Goal: Task Accomplishment & Management: Complete application form

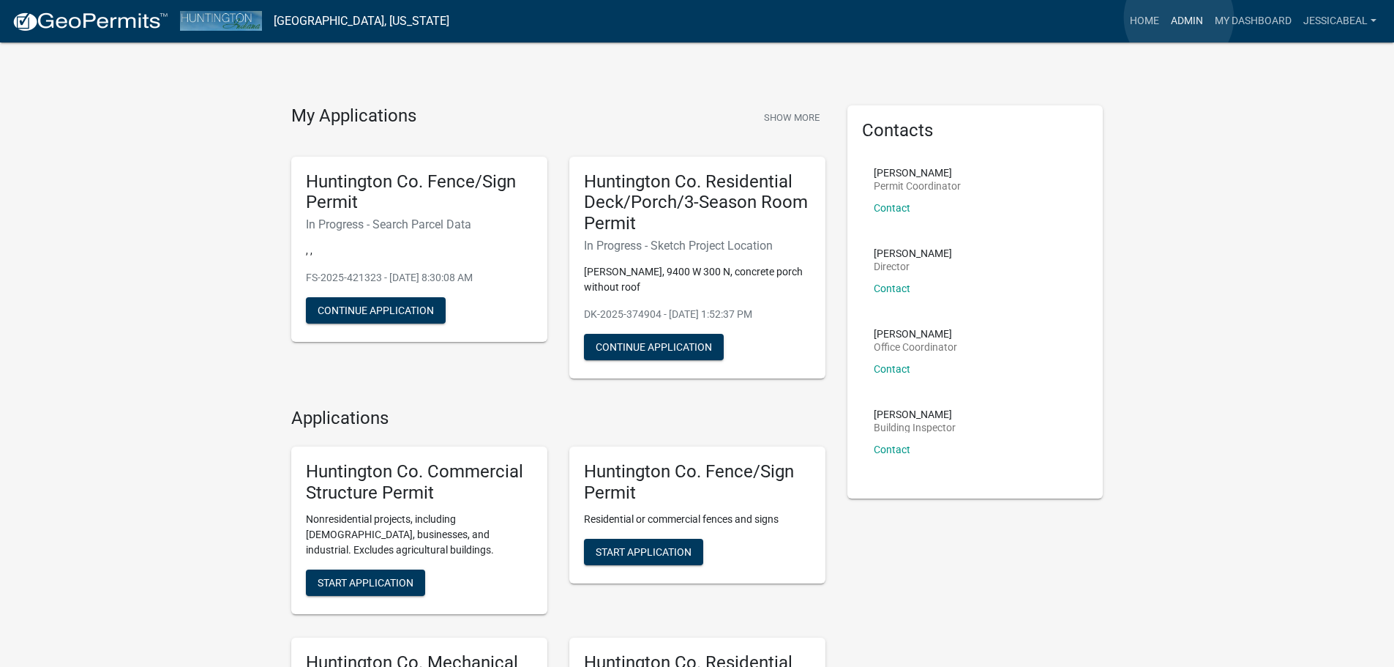
drag, startPoint x: 1179, startPoint y: 18, endPoint x: 1044, endPoint y: 67, distance: 144.3
click at [1179, 18] on link "Admin" at bounding box center [1187, 21] width 44 height 28
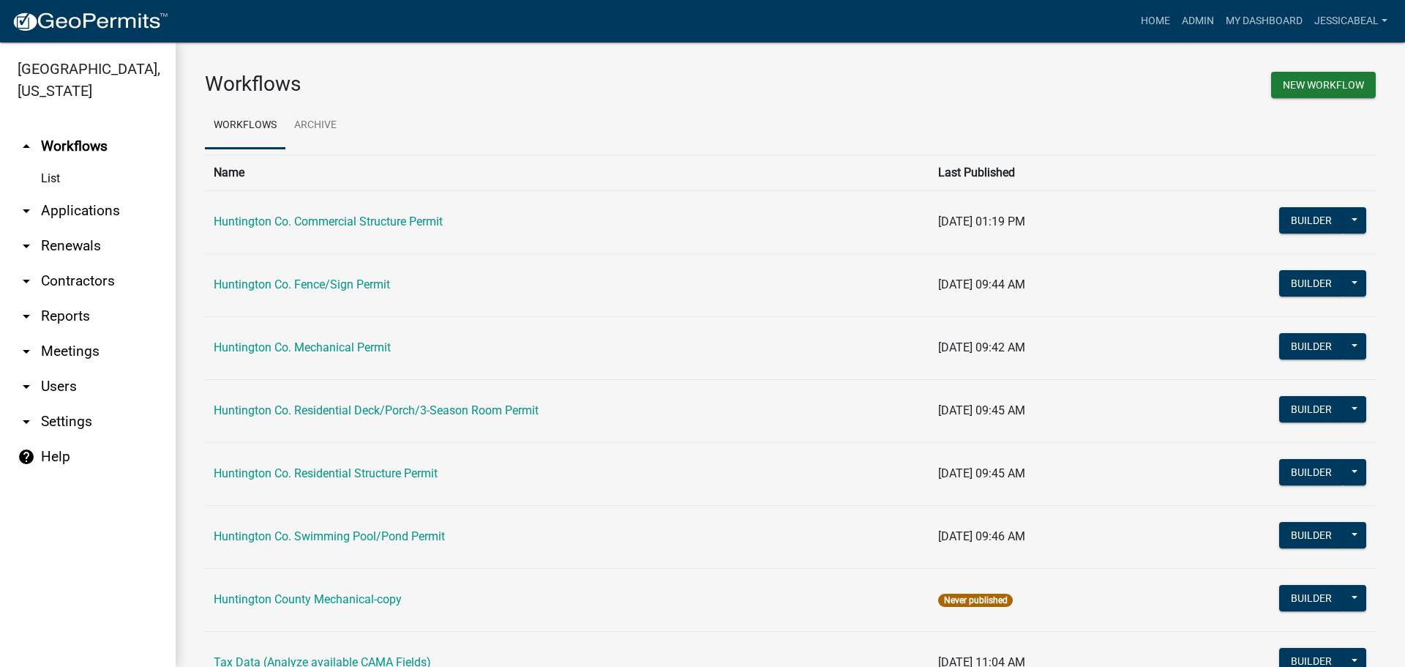
click at [51, 212] on link "arrow_drop_down Applications" at bounding box center [88, 210] width 176 height 35
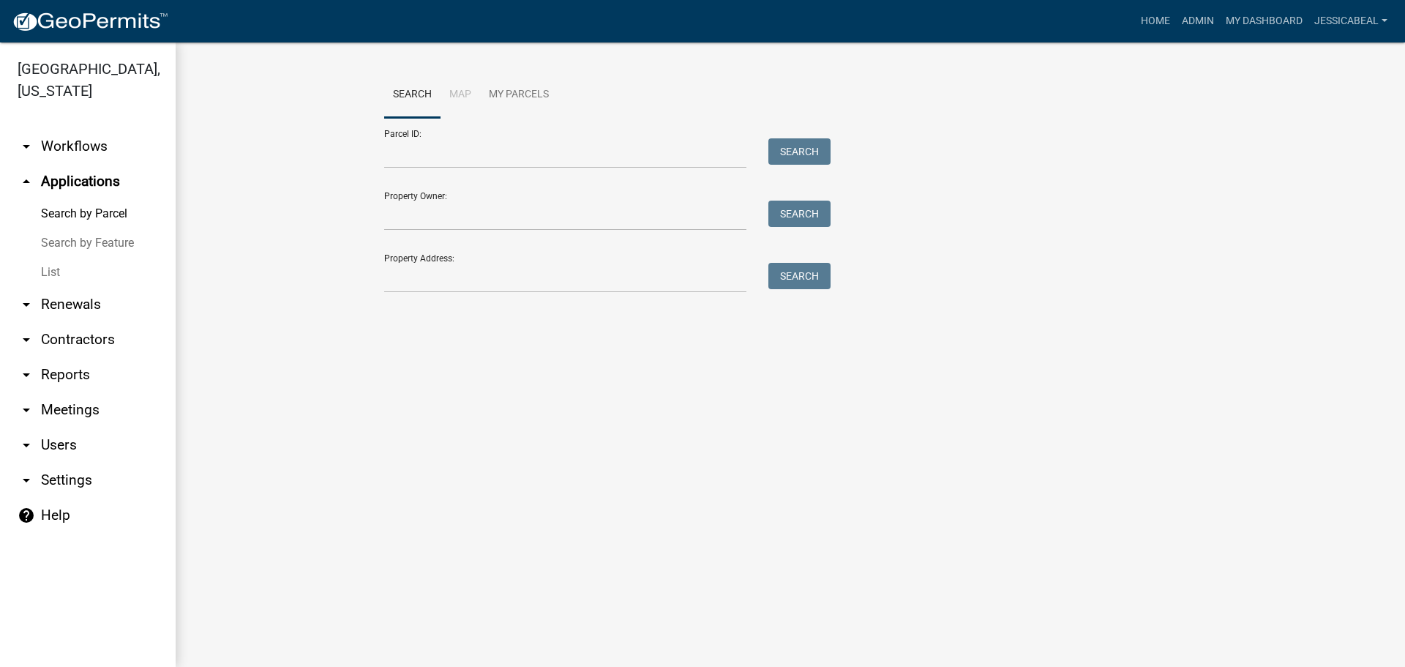
click at [51, 267] on link "List" at bounding box center [88, 272] width 176 height 29
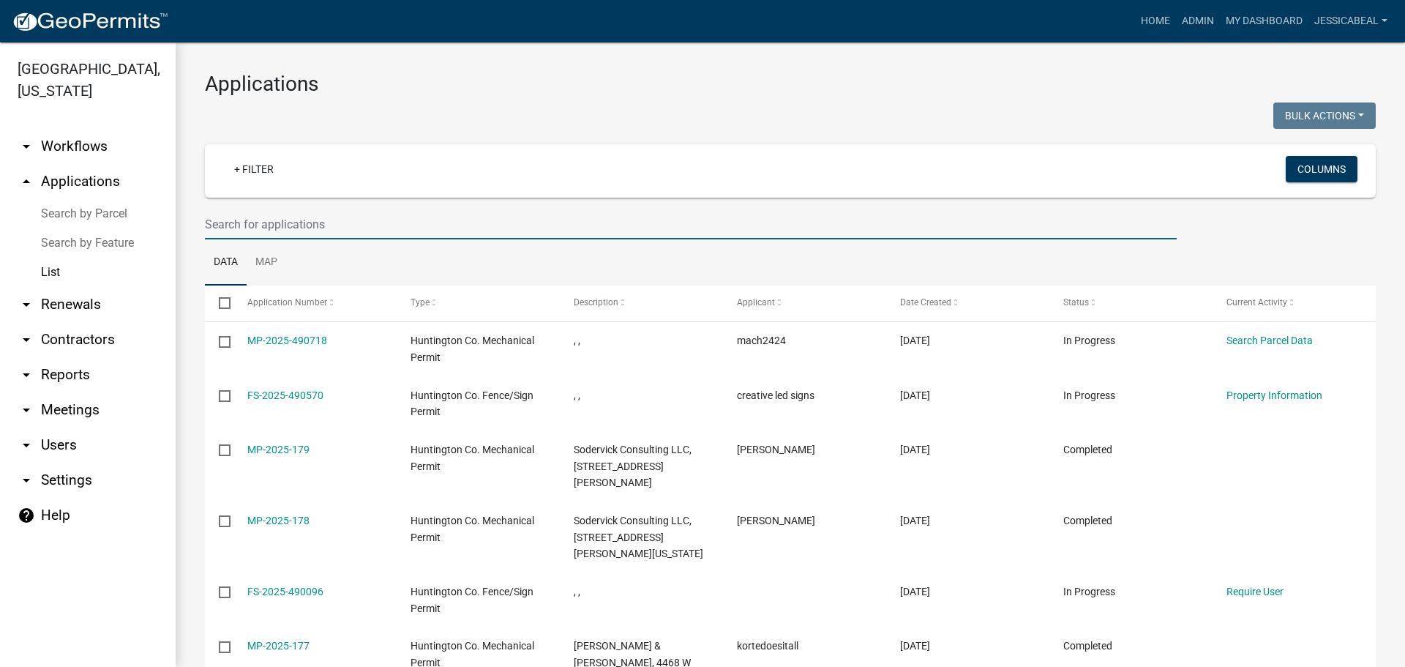
click at [296, 233] on input "text" at bounding box center [691, 224] width 972 height 30
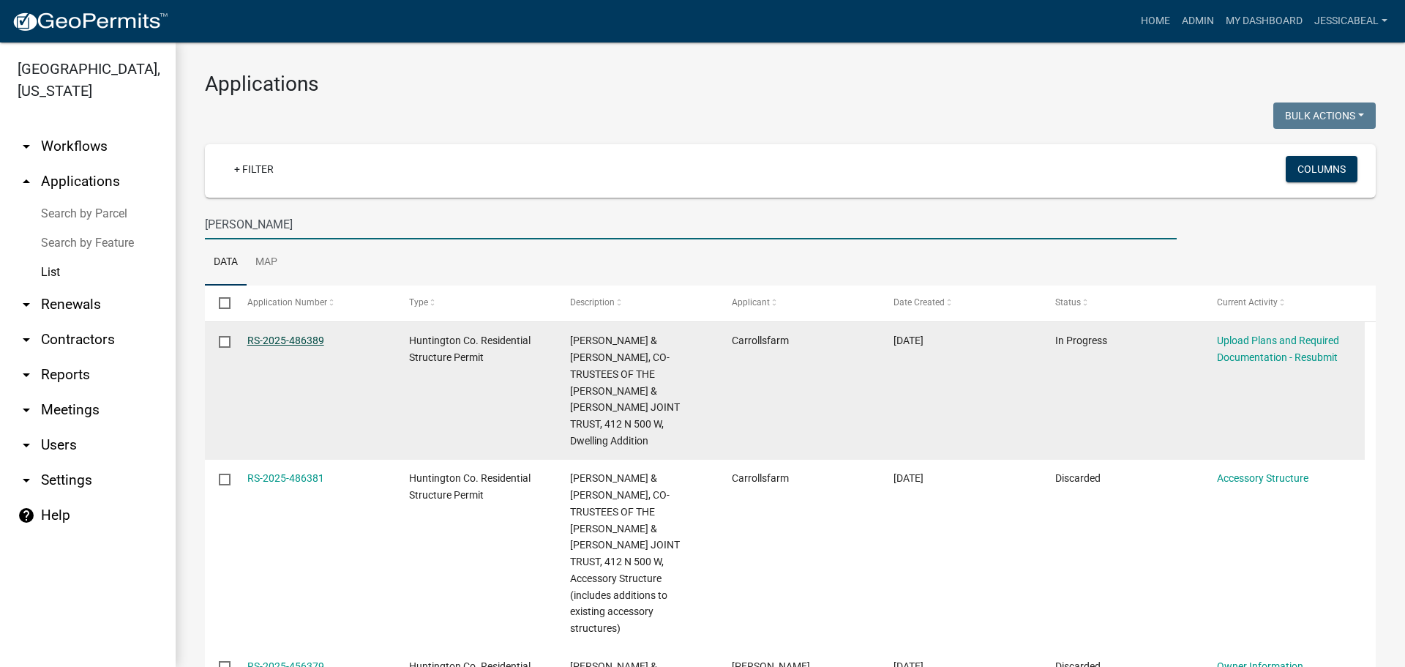
type input "[PERSON_NAME]"
click at [271, 338] on link "RS-2025-486389" at bounding box center [285, 340] width 77 height 12
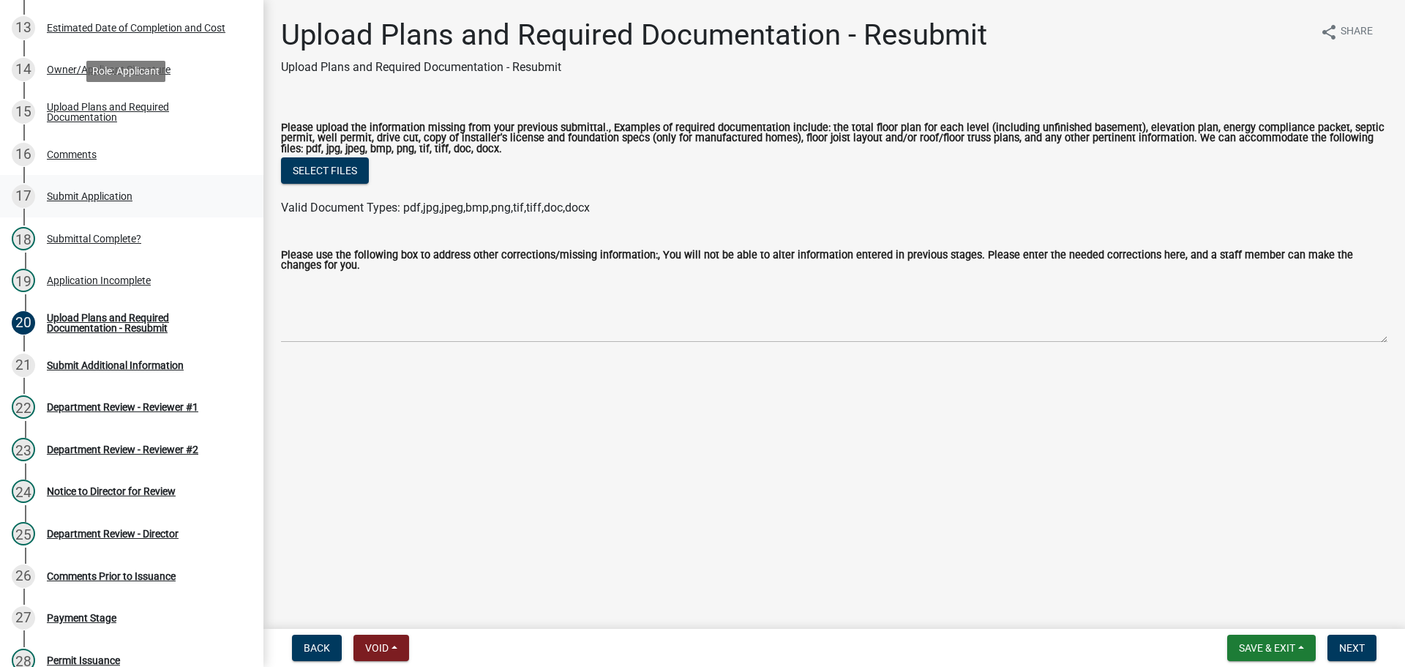
scroll to position [805, 0]
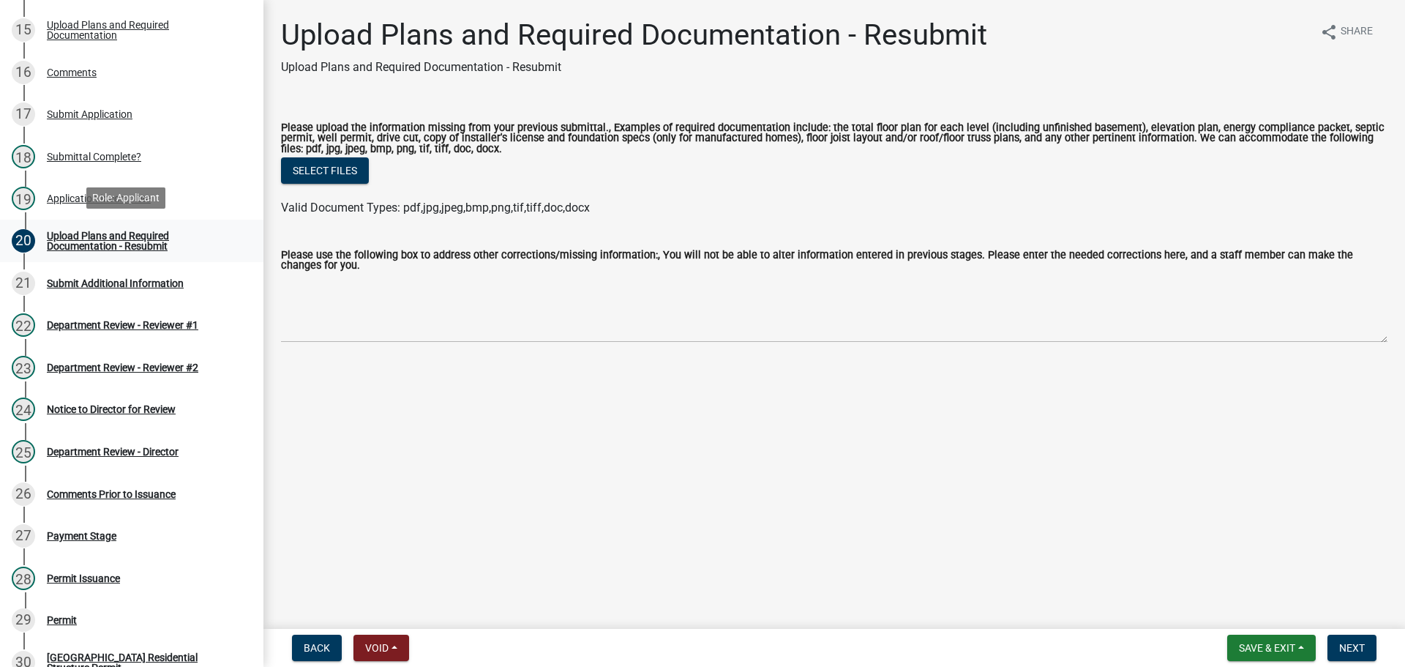
click at [64, 243] on div "Upload Plans and Required Documentation - Resubmit" at bounding box center [143, 241] width 193 height 20
click at [59, 187] on div "19 Application Incomplete" at bounding box center [126, 198] width 228 height 23
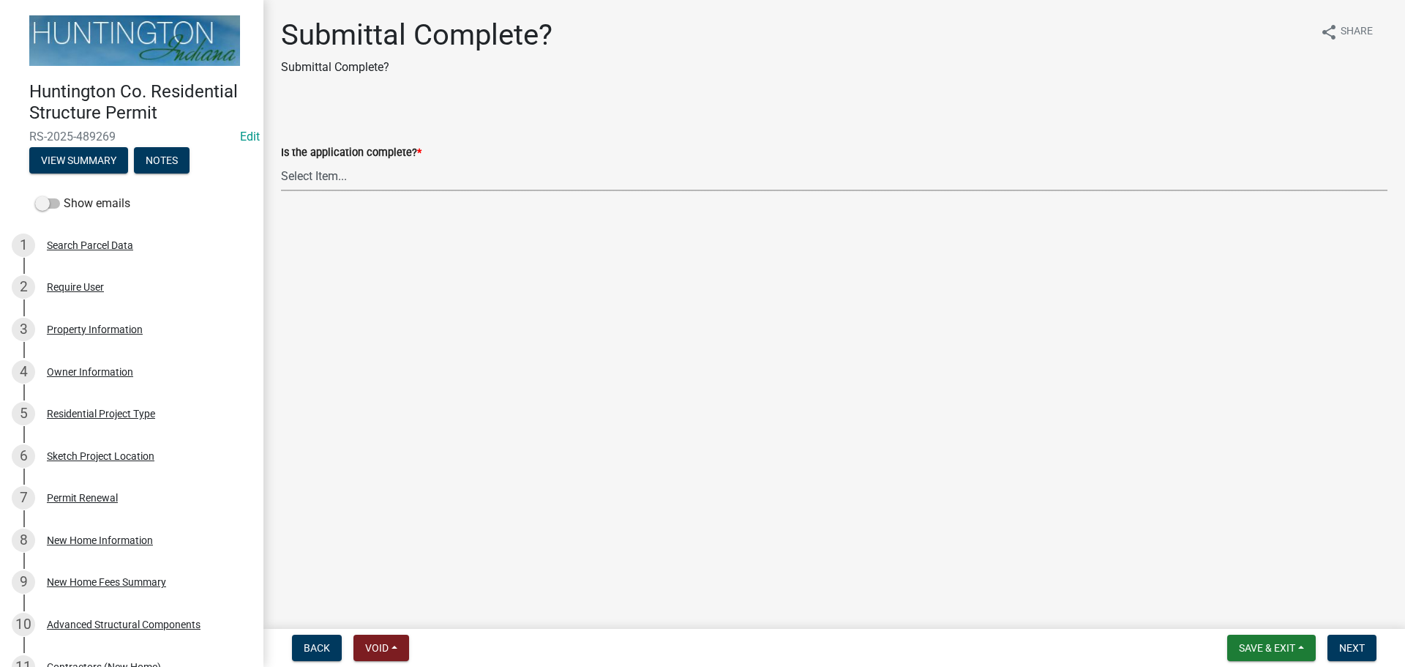
click at [325, 171] on select "Select Item... Yes No" at bounding box center [834, 176] width 1107 height 30
click at [281, 161] on select "Select Item... Yes No" at bounding box center [834, 176] width 1107 height 30
select select "7990632e-f909-4443-8832-e8f1fe700ef3"
click at [1342, 651] on span "Next" at bounding box center [1352, 648] width 26 height 12
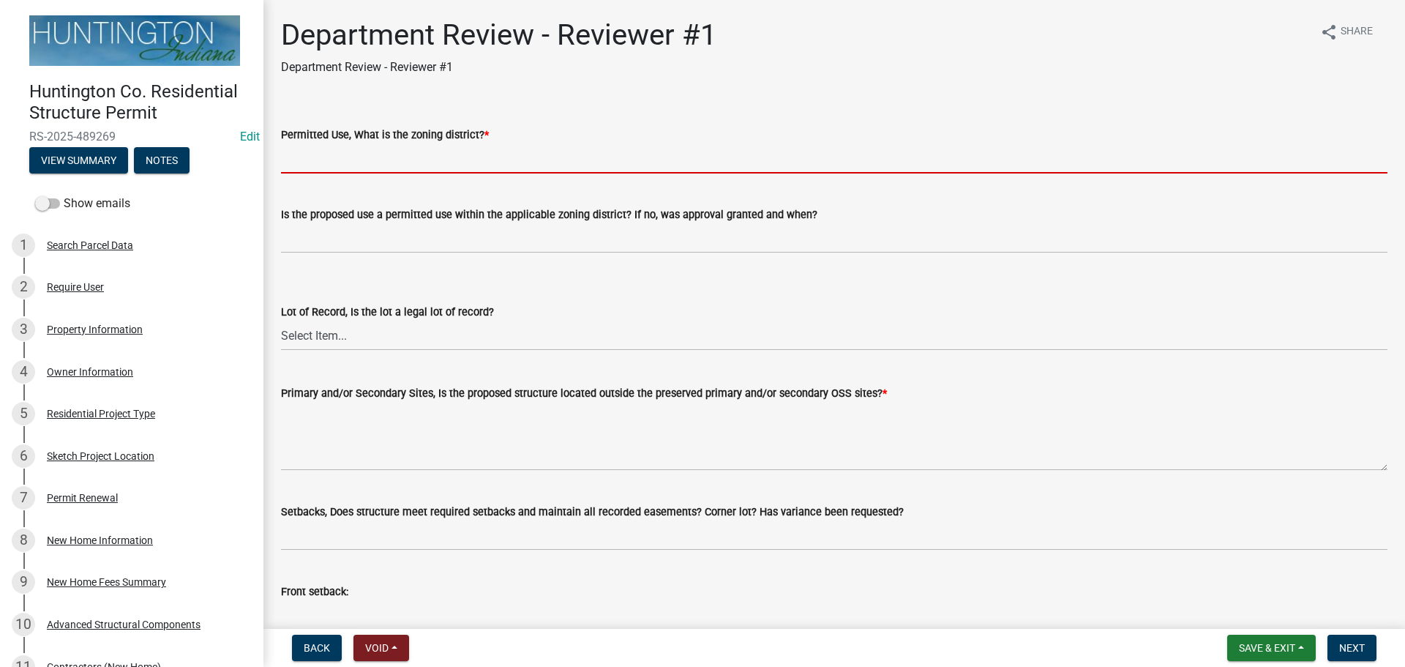
click at [318, 163] on input "Permitted Use, What is the zoning district? *" at bounding box center [834, 158] width 1107 height 30
type input "Ag"
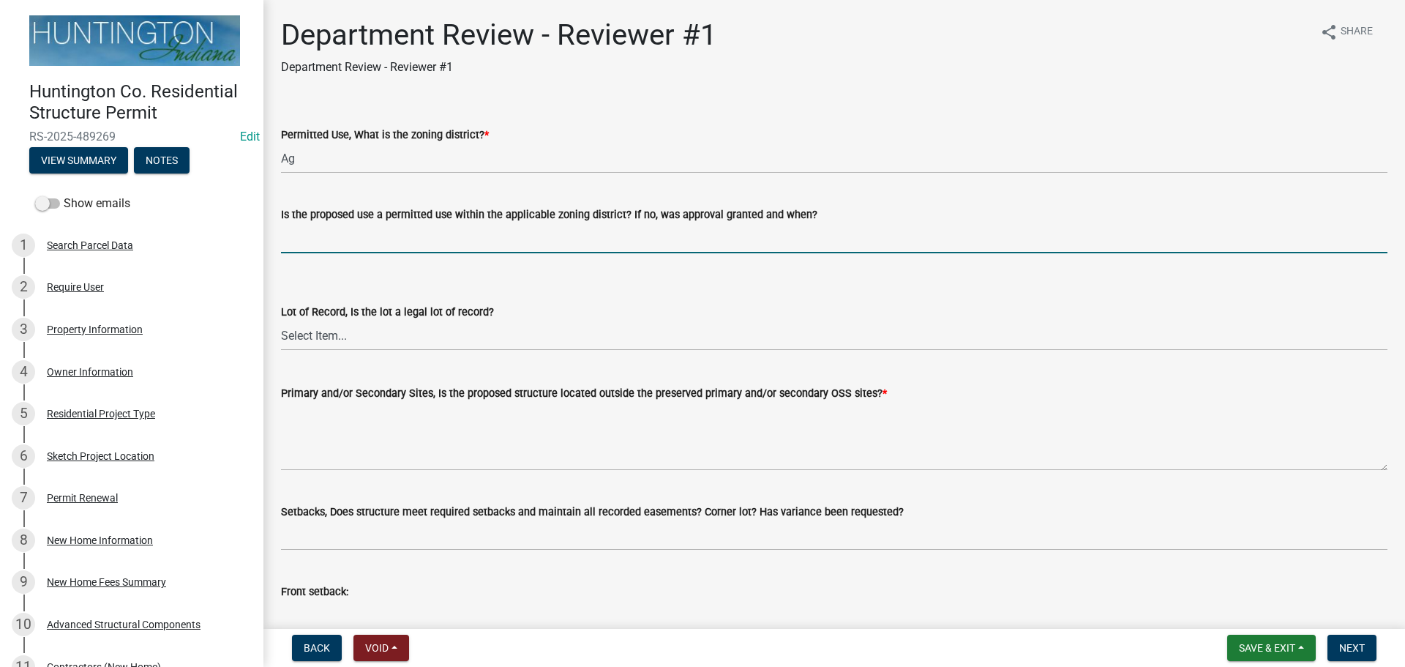
click at [380, 234] on input "Is the proposed use a permitted use within the applicable zoning district? If n…" at bounding box center [834, 238] width 1107 height 30
type input "yes"
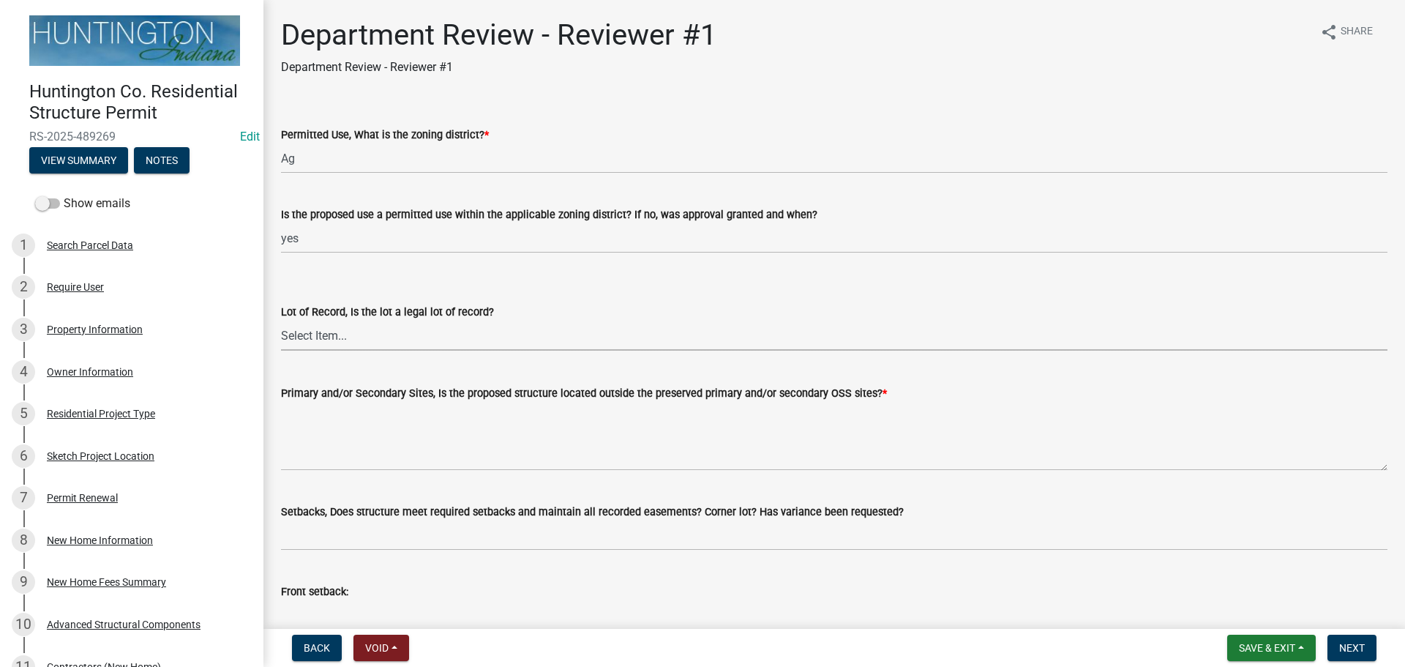
click at [321, 342] on select "Select Item... Yes No" at bounding box center [834, 336] width 1107 height 30
click at [281, 321] on select "Select Item... Yes No" at bounding box center [834, 336] width 1107 height 30
select select "2b50337a-1d1c-4f6e-b6b1-3d95564f7ff5"
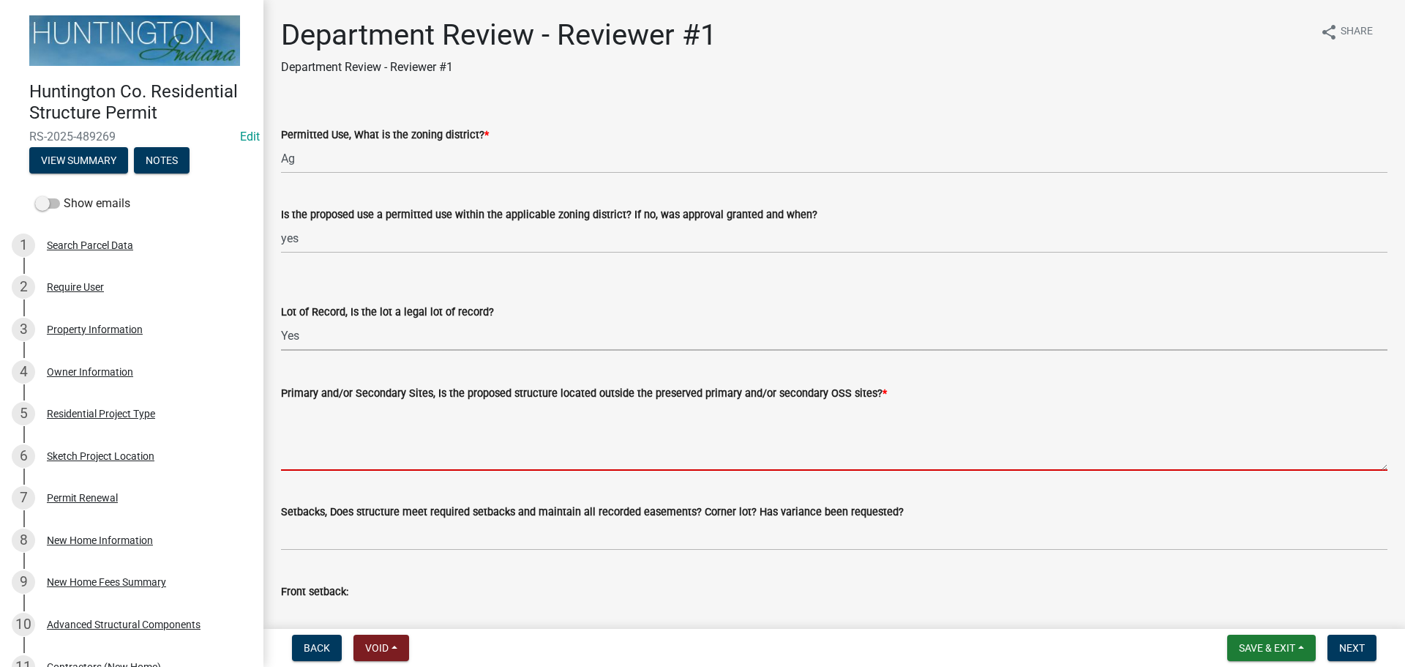
click at [334, 416] on textarea "Primary and/or Secondary Sites, Is the proposed structure located outside the p…" at bounding box center [834, 436] width 1107 height 69
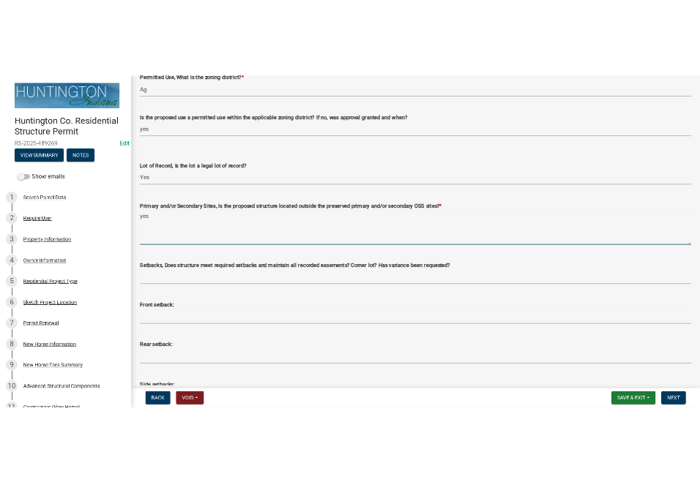
scroll to position [146, 0]
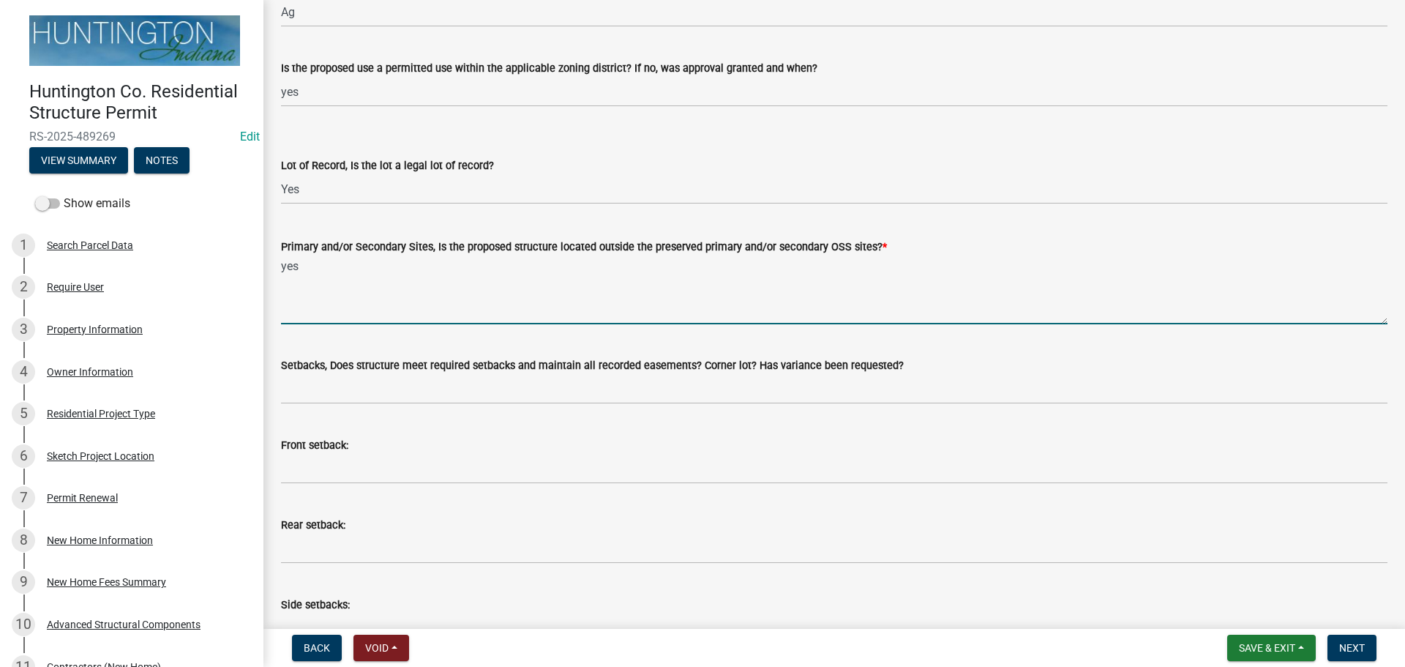
type textarea "yes"
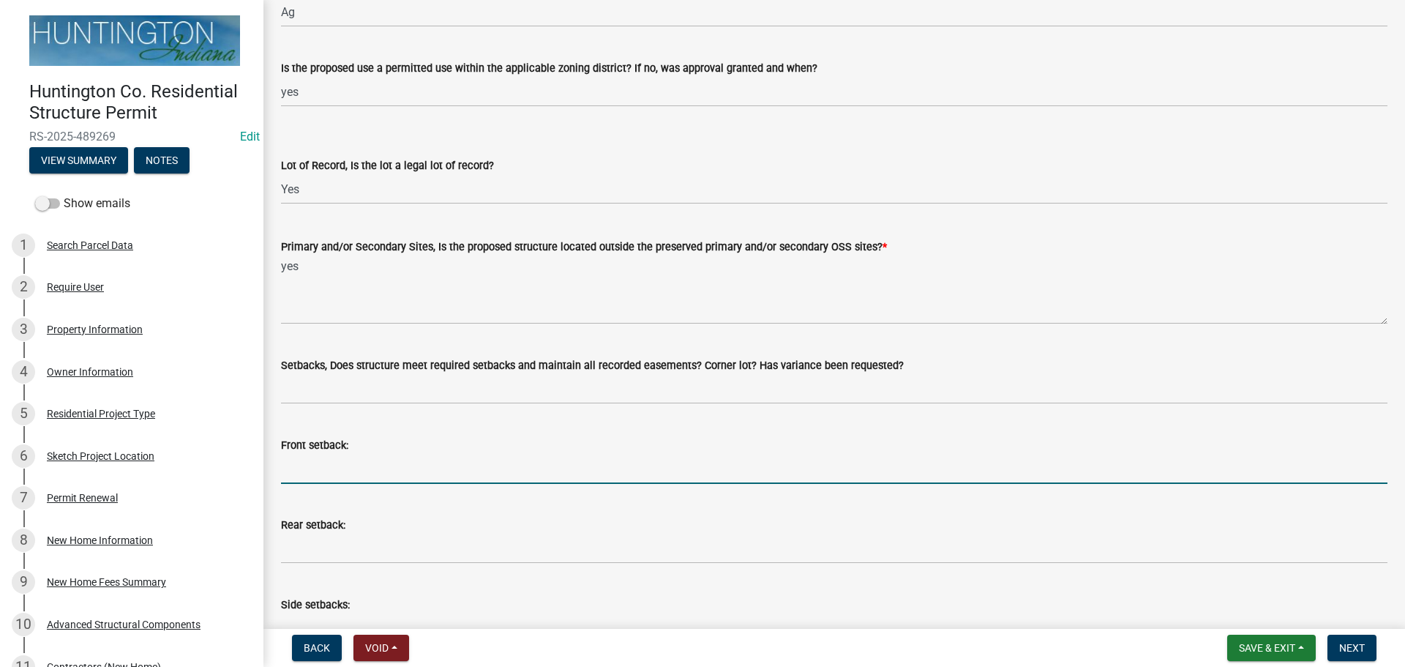
click at [326, 480] on input "Front setback:" at bounding box center [834, 469] width 1107 height 30
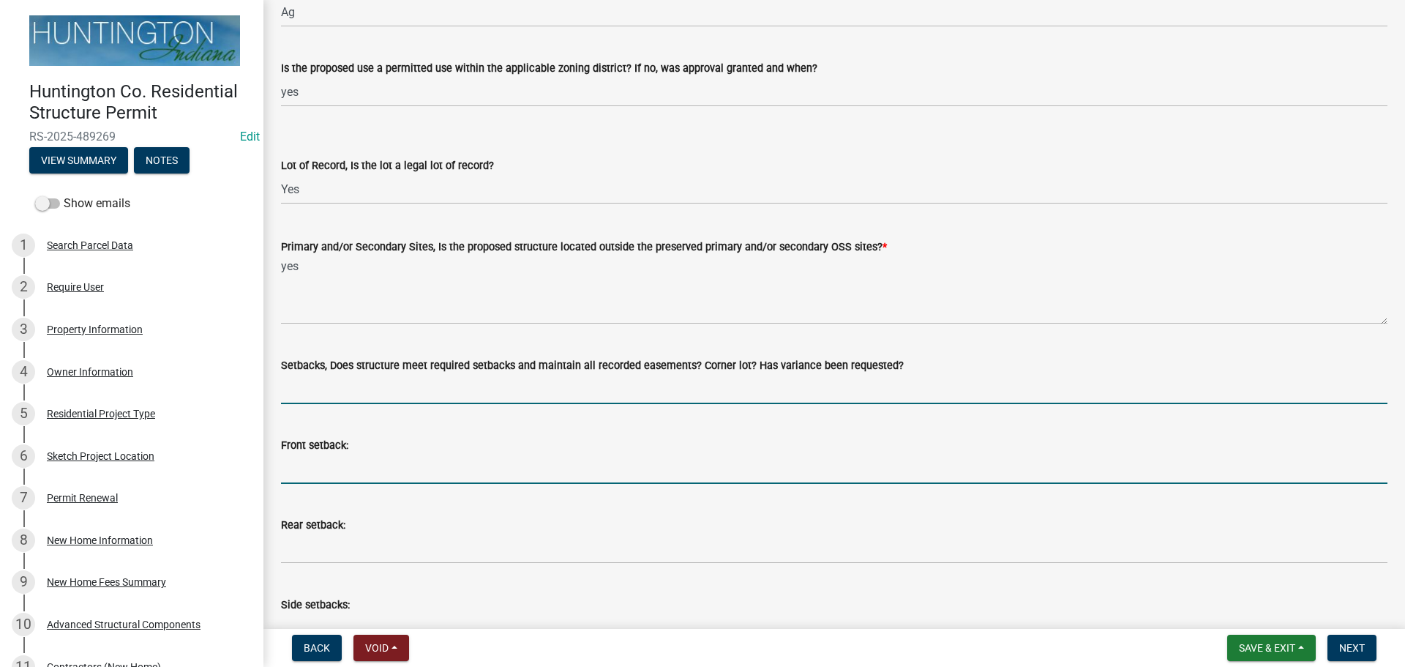
click at [315, 392] on input "Setbacks, Does structure meet required setbacks and maintain all recorded easem…" at bounding box center [834, 389] width 1107 height 30
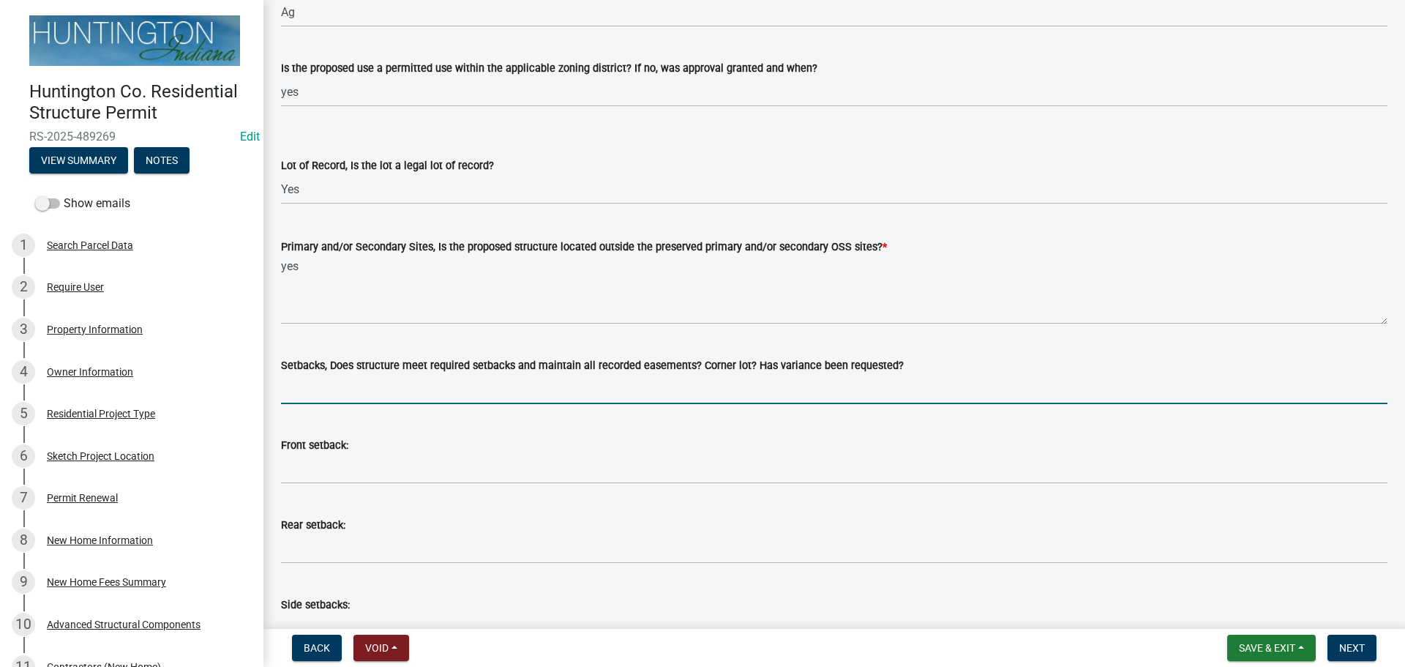
type input "yes"
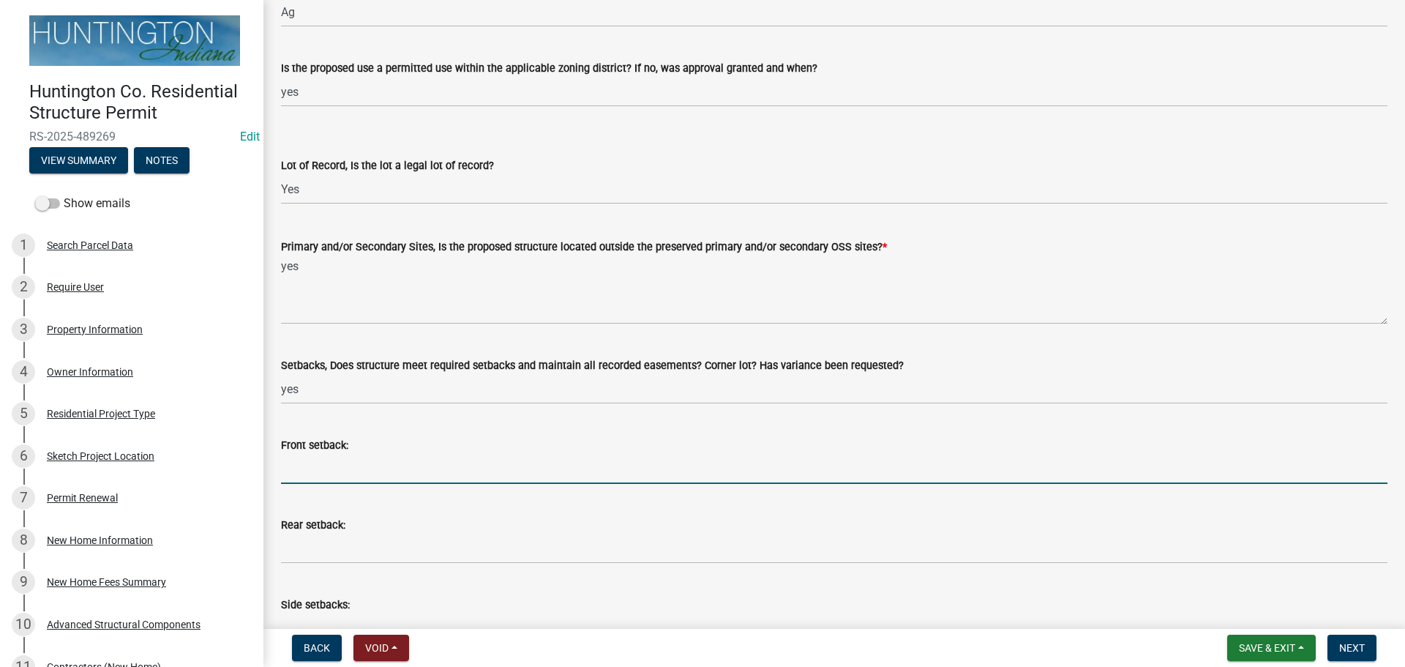
click at [320, 472] on input "Front setback:" at bounding box center [834, 469] width 1107 height 30
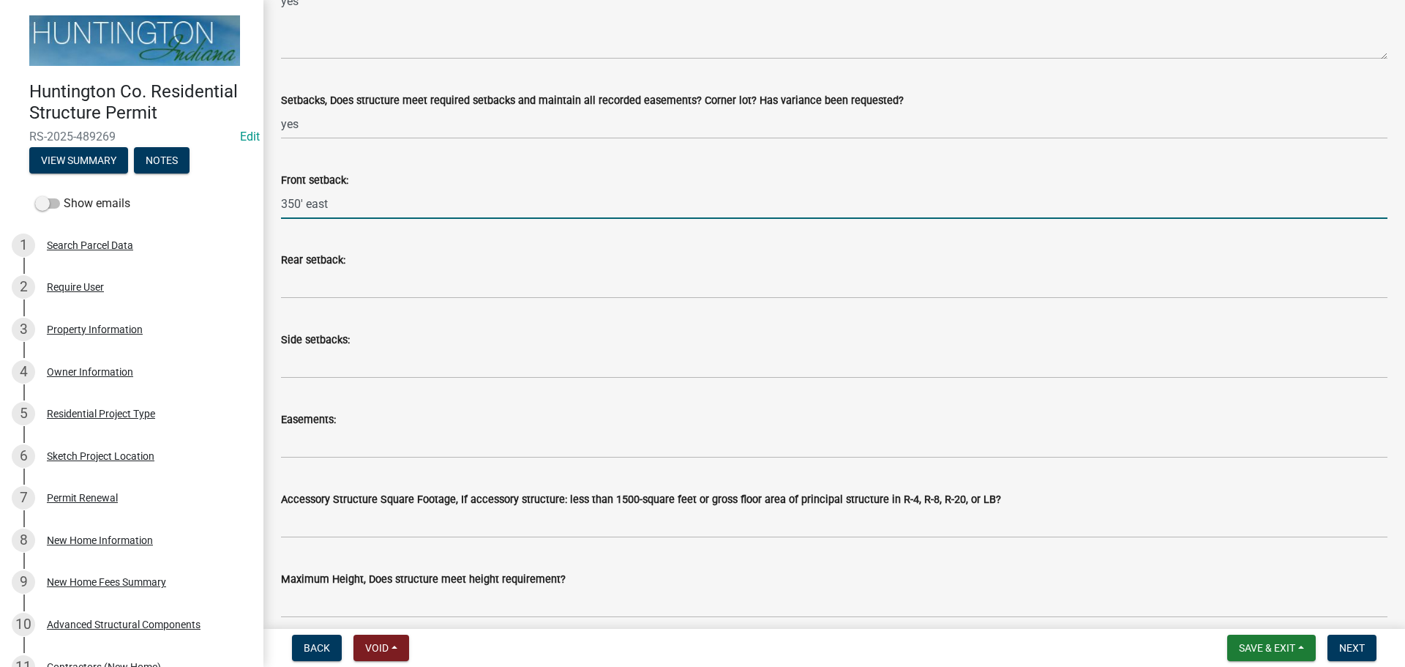
scroll to position [439, 0]
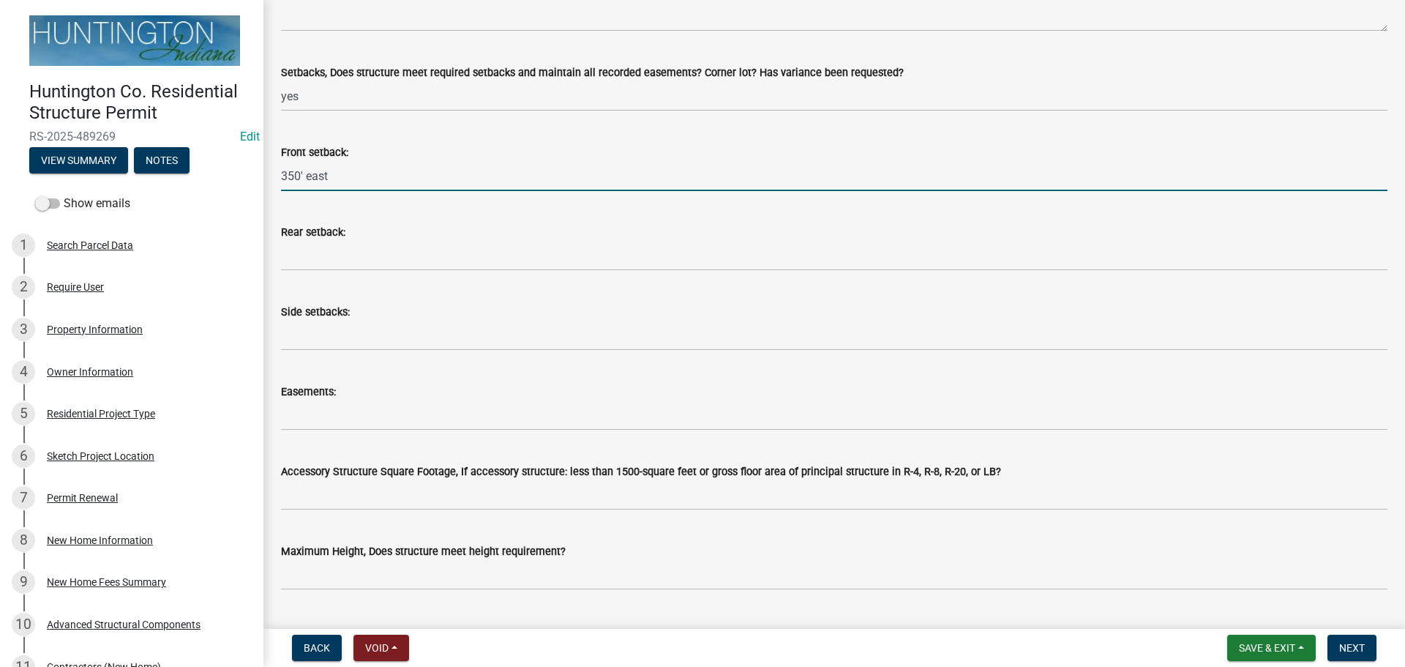
type input "350' east"
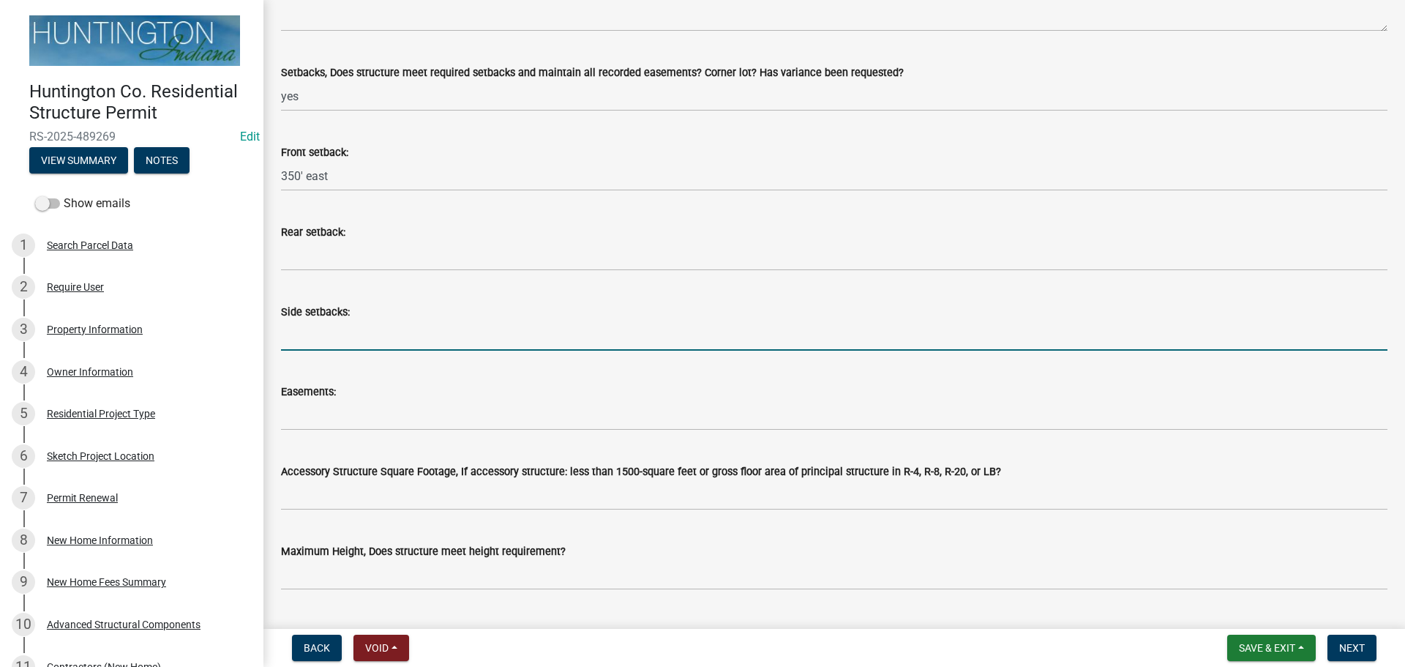
click at [326, 325] on input "Side setbacks:" at bounding box center [834, 336] width 1107 height 30
type input "60' north"
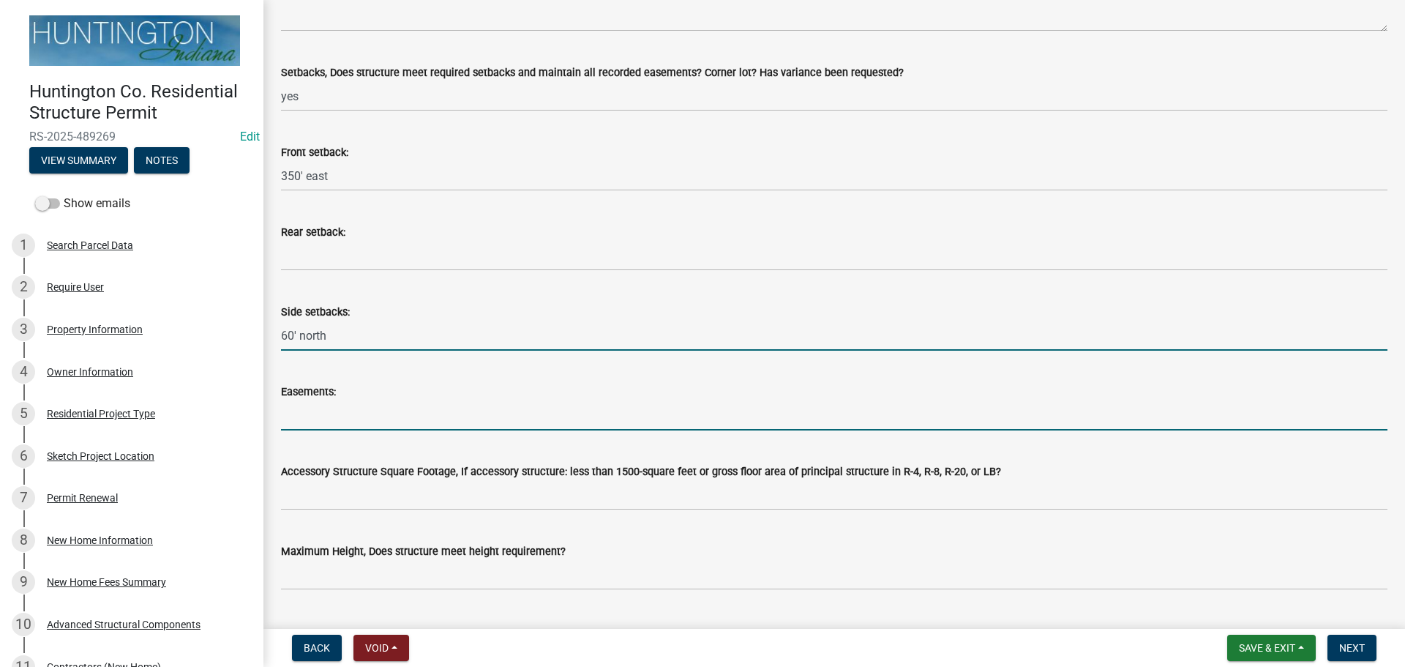
click at [350, 428] on input "Easements:" at bounding box center [834, 415] width 1107 height 30
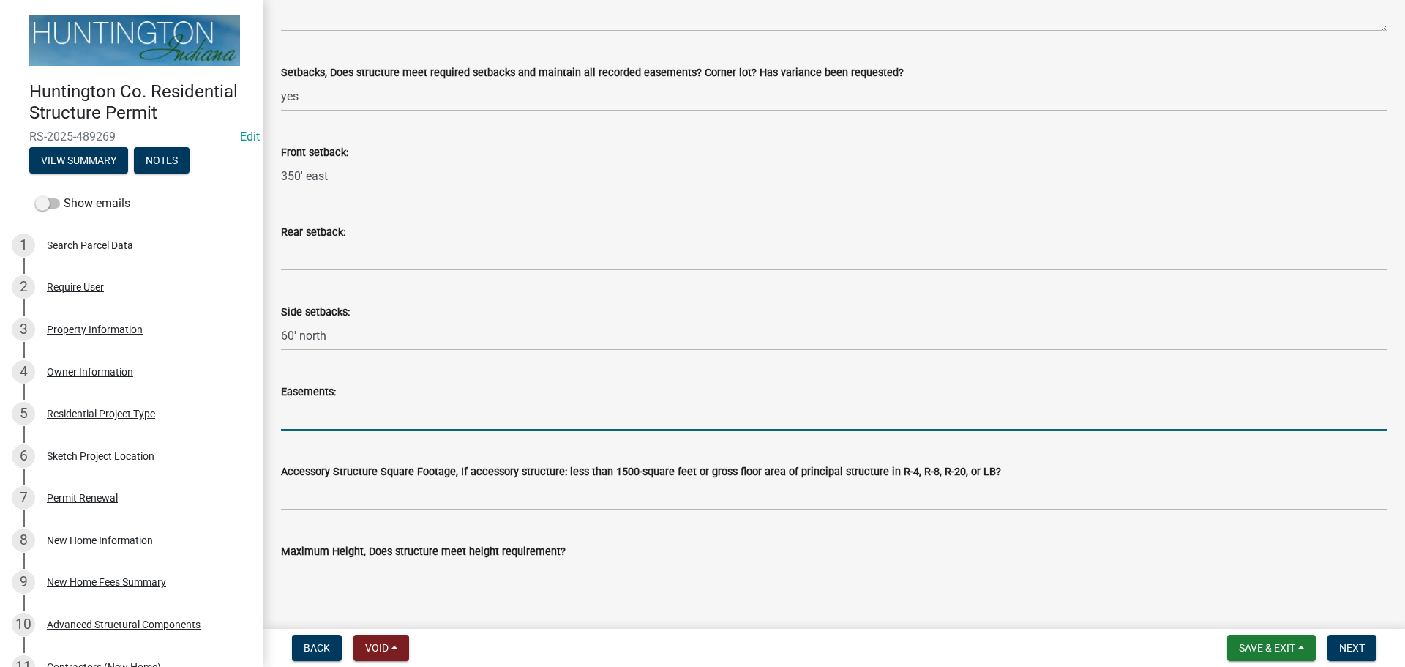
type input "n/a"
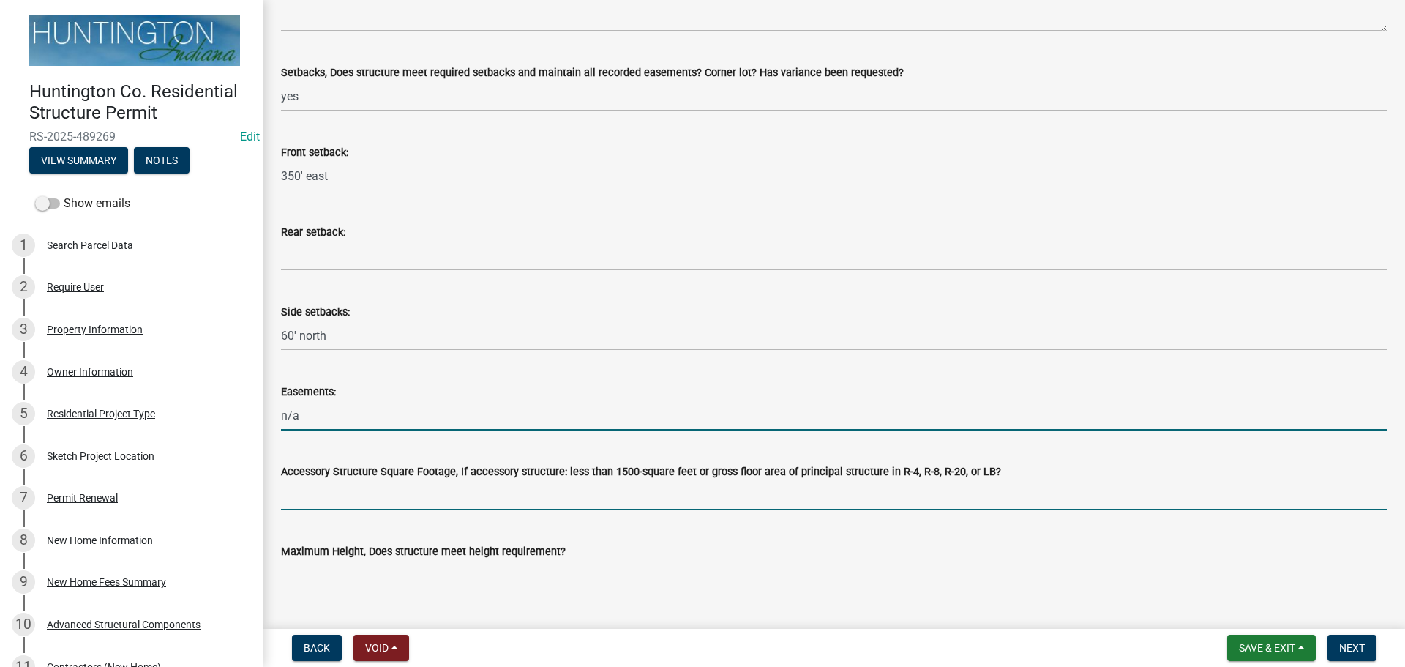
click at [346, 484] on input "Accessory Structure Square Footage, If accessory structure: less than 1500-squa…" at bounding box center [834, 495] width 1107 height 30
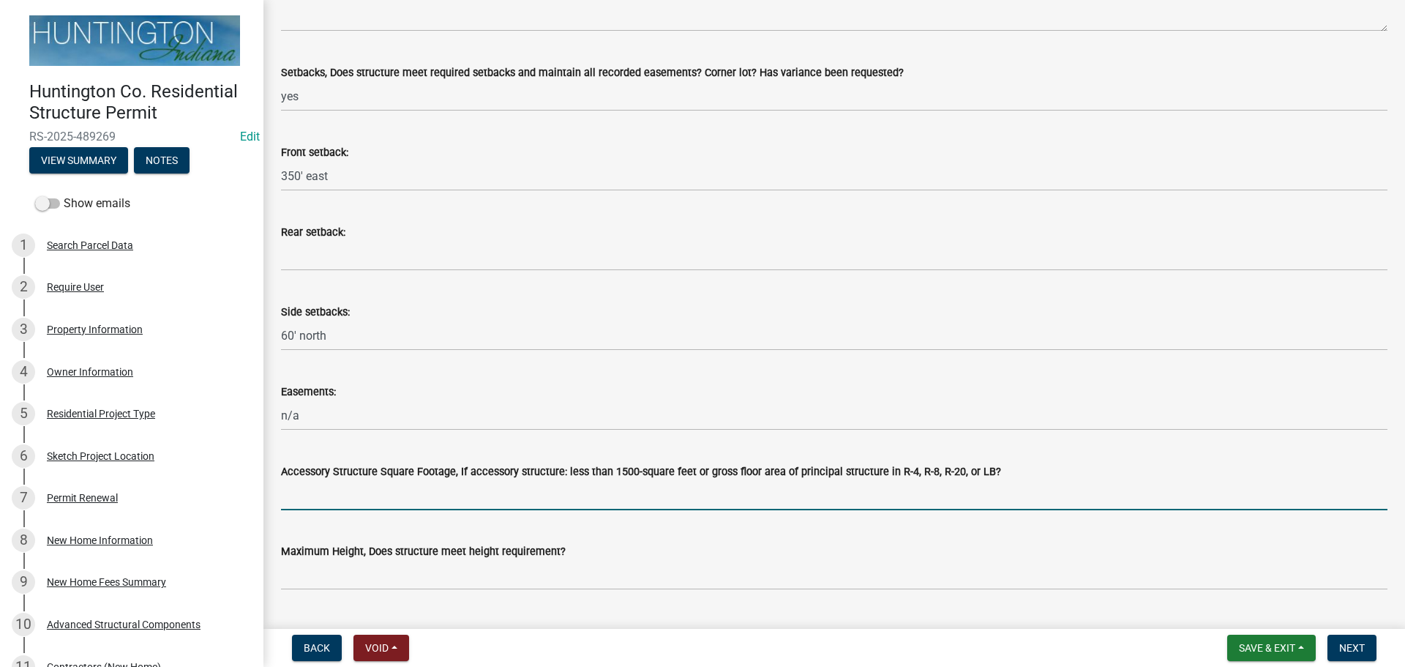
type input "n/a"
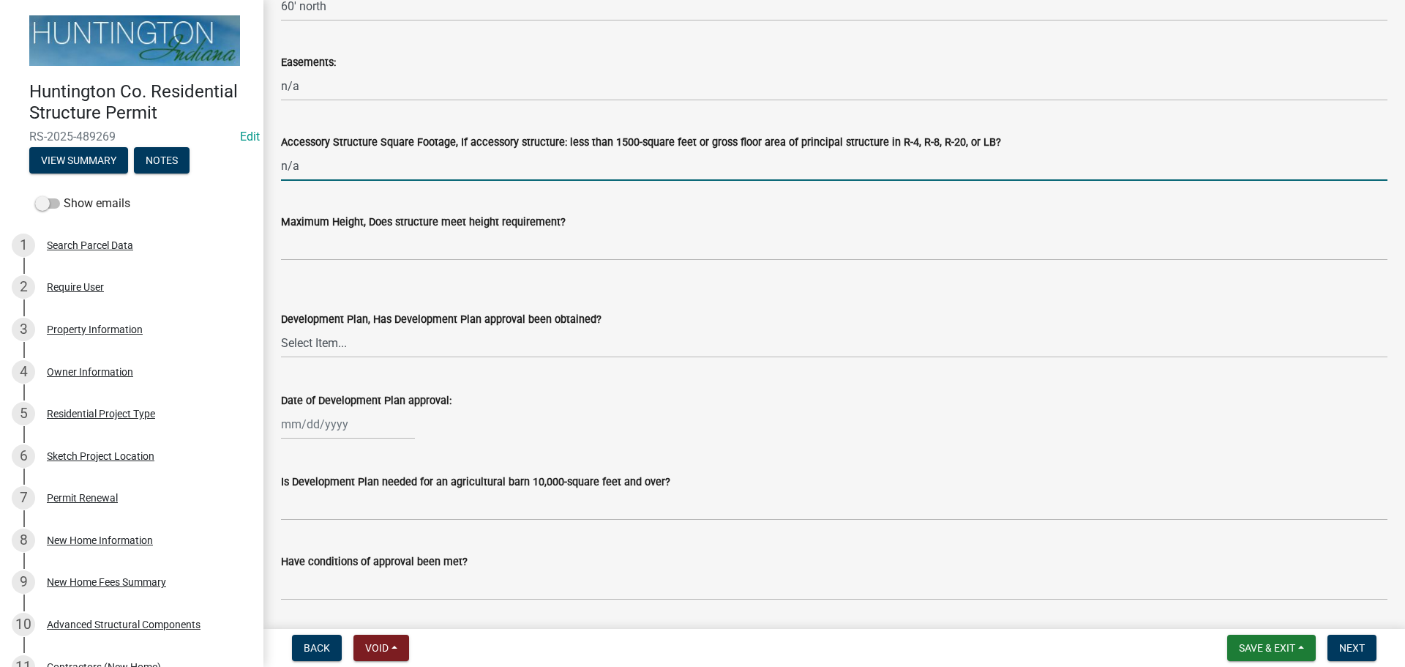
scroll to position [805, 0]
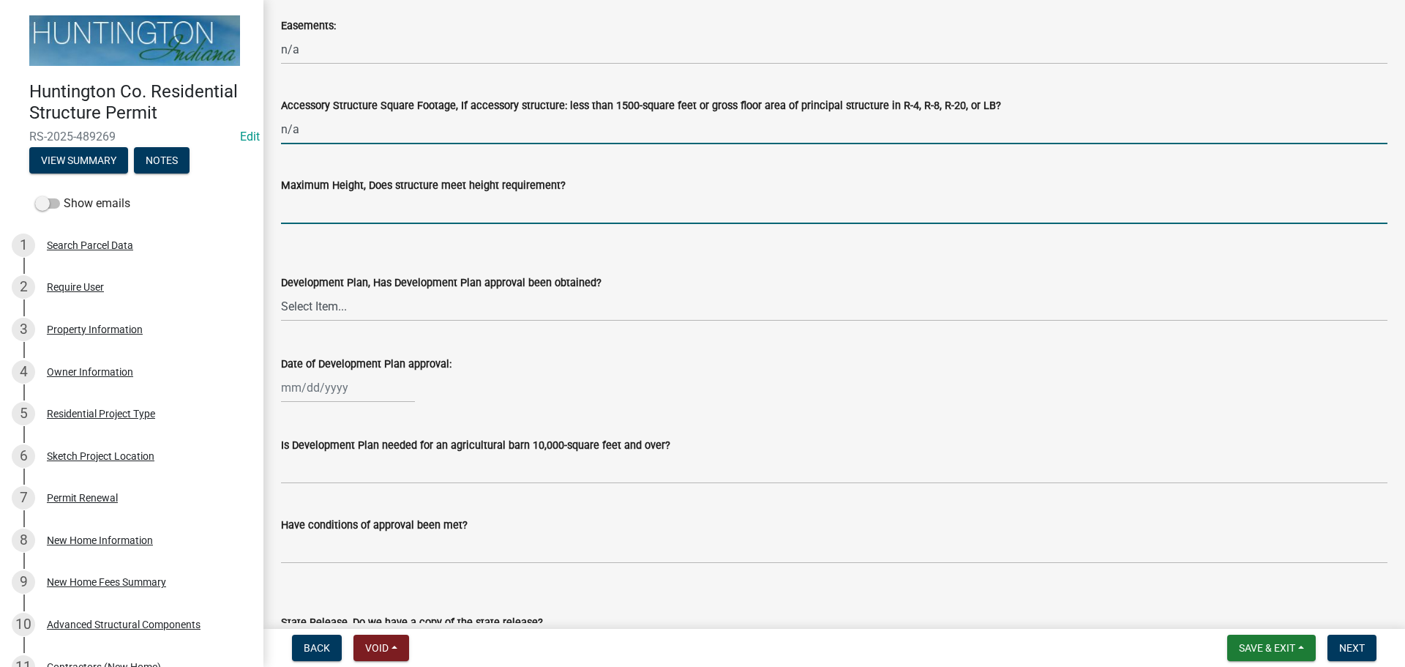
click at [381, 217] on input "Maximum Height, Does structure meet height requirement?" at bounding box center [834, 209] width 1107 height 30
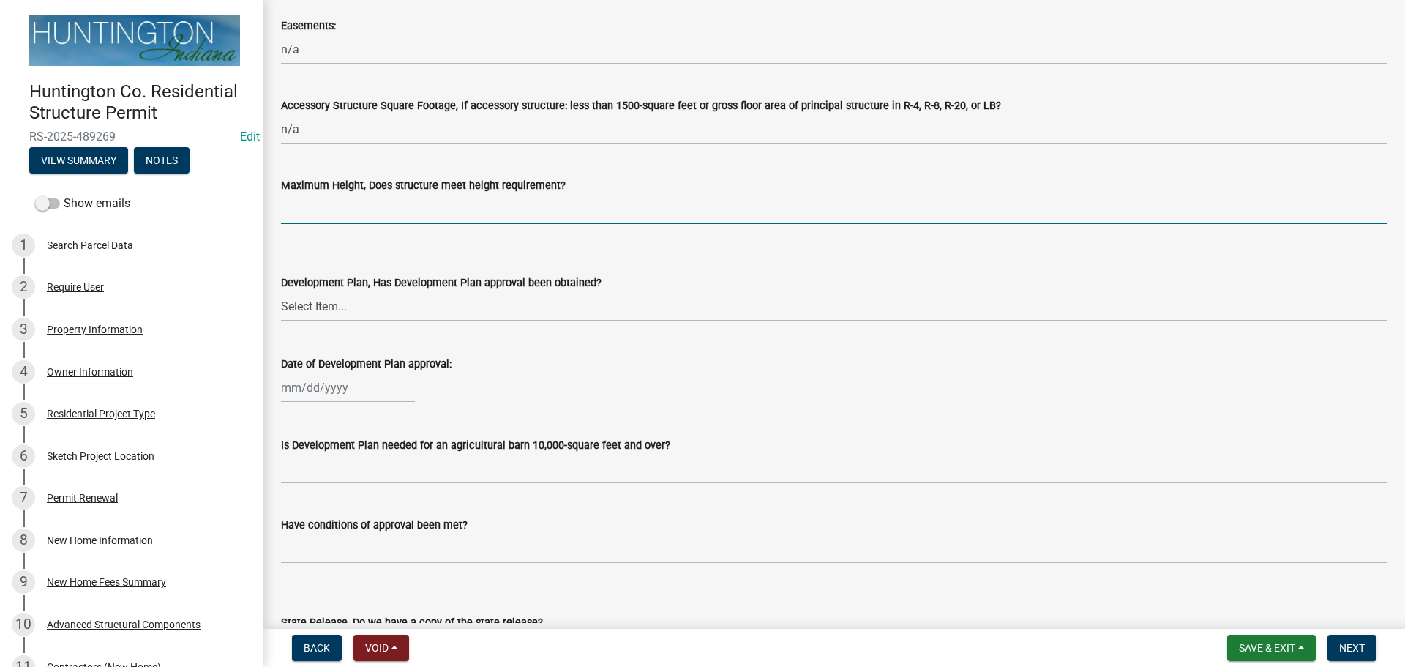
type input "yes"
click at [331, 311] on select "Select Item... Yes No N/A" at bounding box center [834, 306] width 1107 height 30
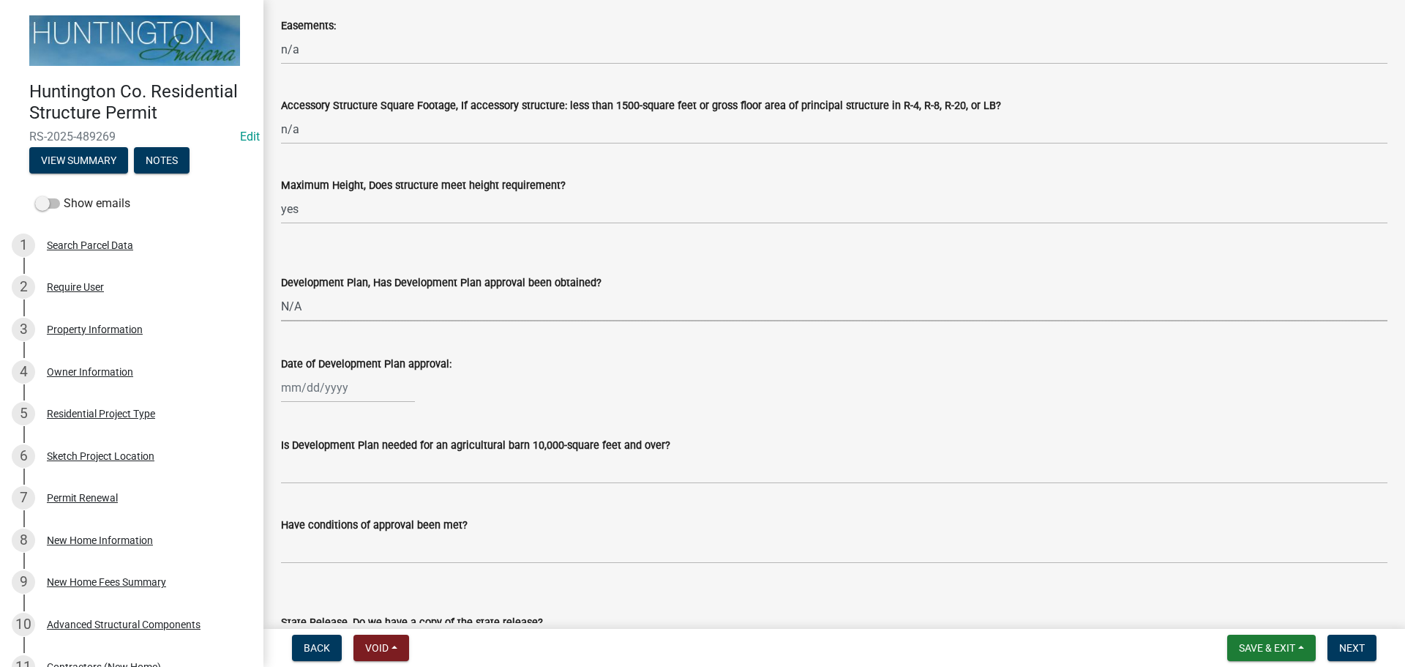
click at [281, 291] on select "Select Item... Yes No N/A" at bounding box center [834, 306] width 1107 height 30
select select "674b3438-44d1-433f-a18e-9a900d807566"
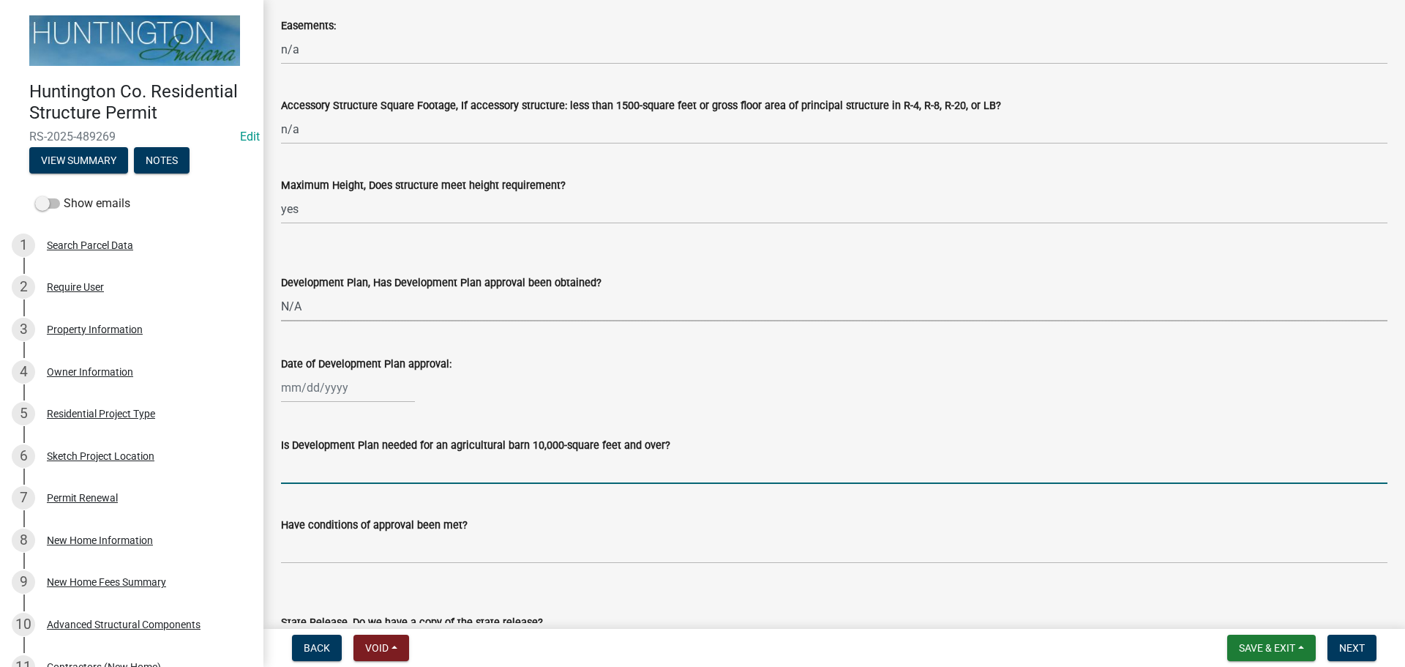
click at [311, 475] on input "Is Development Plan needed for an agricultural barn 10,000-square feet and over?" at bounding box center [834, 469] width 1107 height 30
type input "n/a"
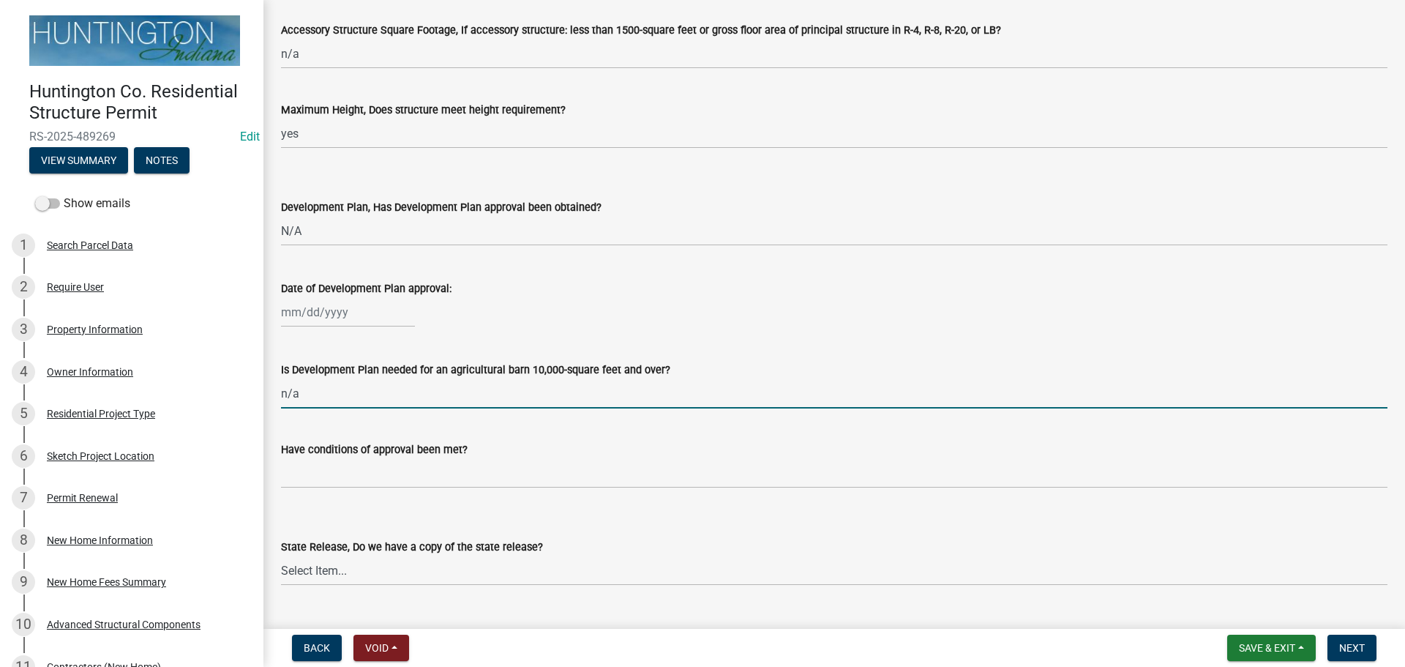
scroll to position [1098, 0]
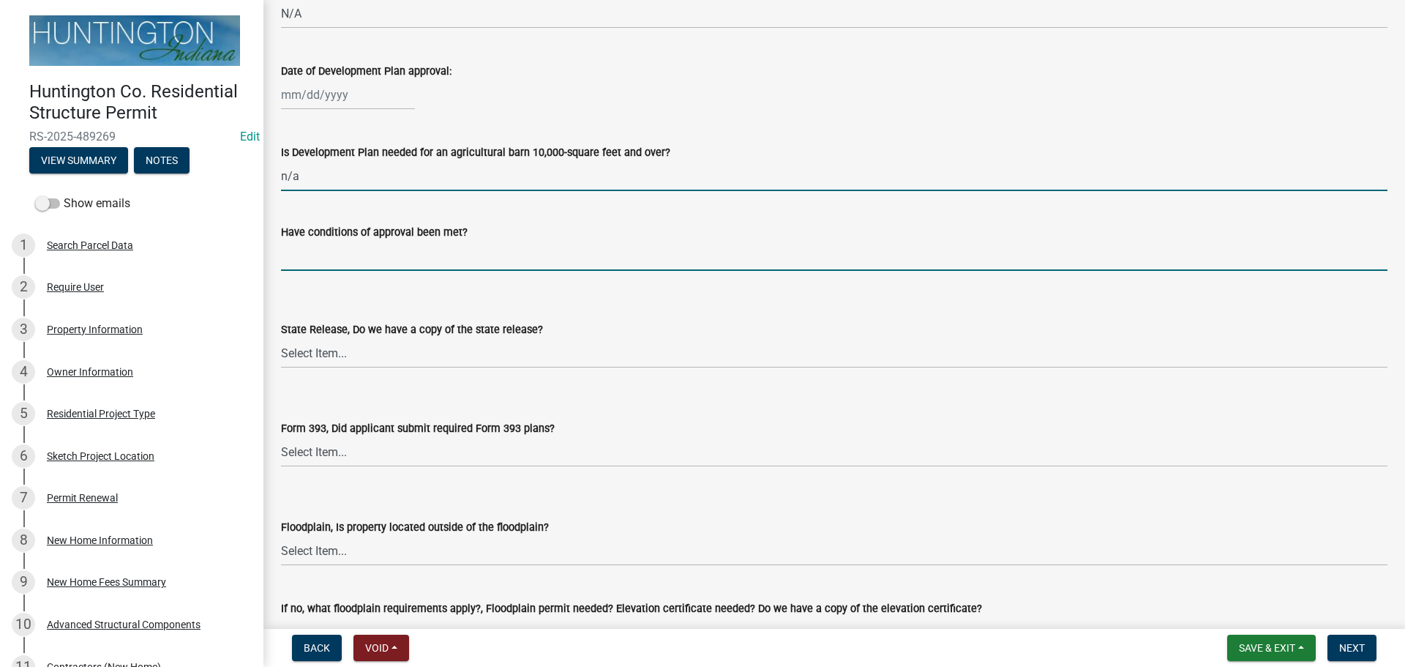
click at [318, 258] on input "Have conditions of approval been met?" at bounding box center [834, 256] width 1107 height 30
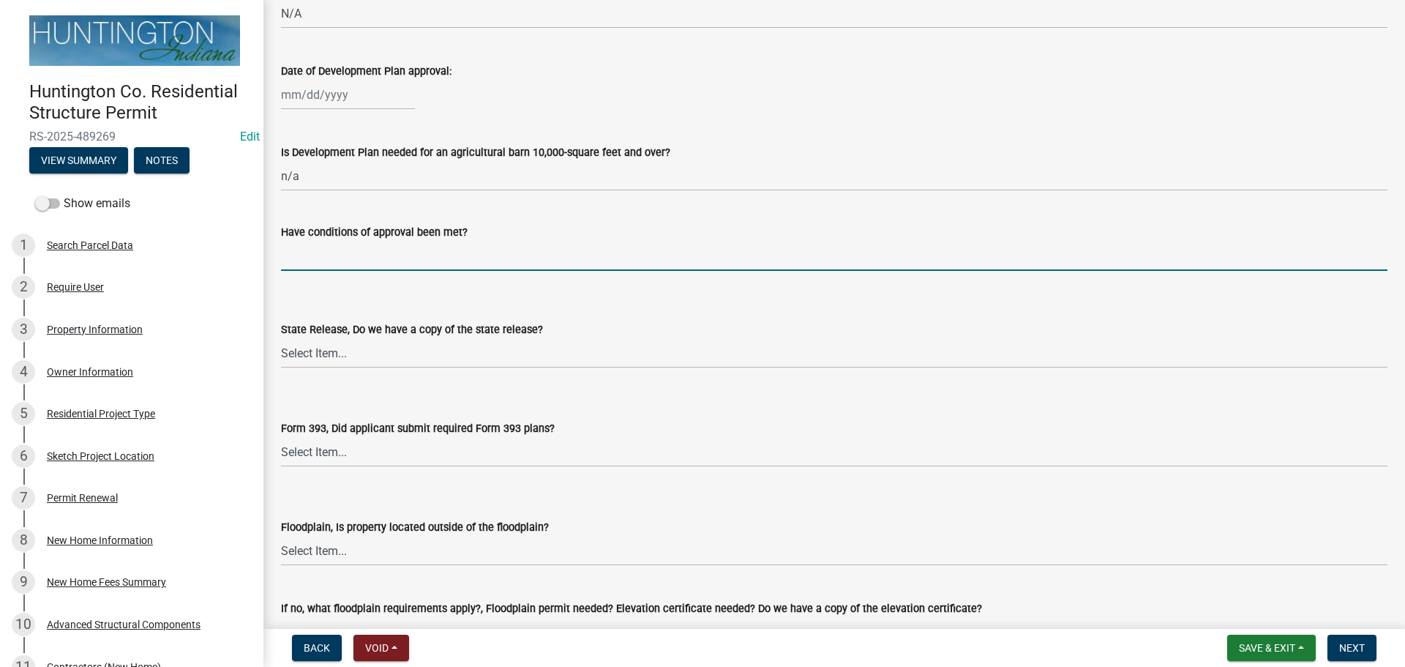
type input "n/a"
click at [322, 351] on select "Select Item... Yes No N/A" at bounding box center [834, 353] width 1107 height 30
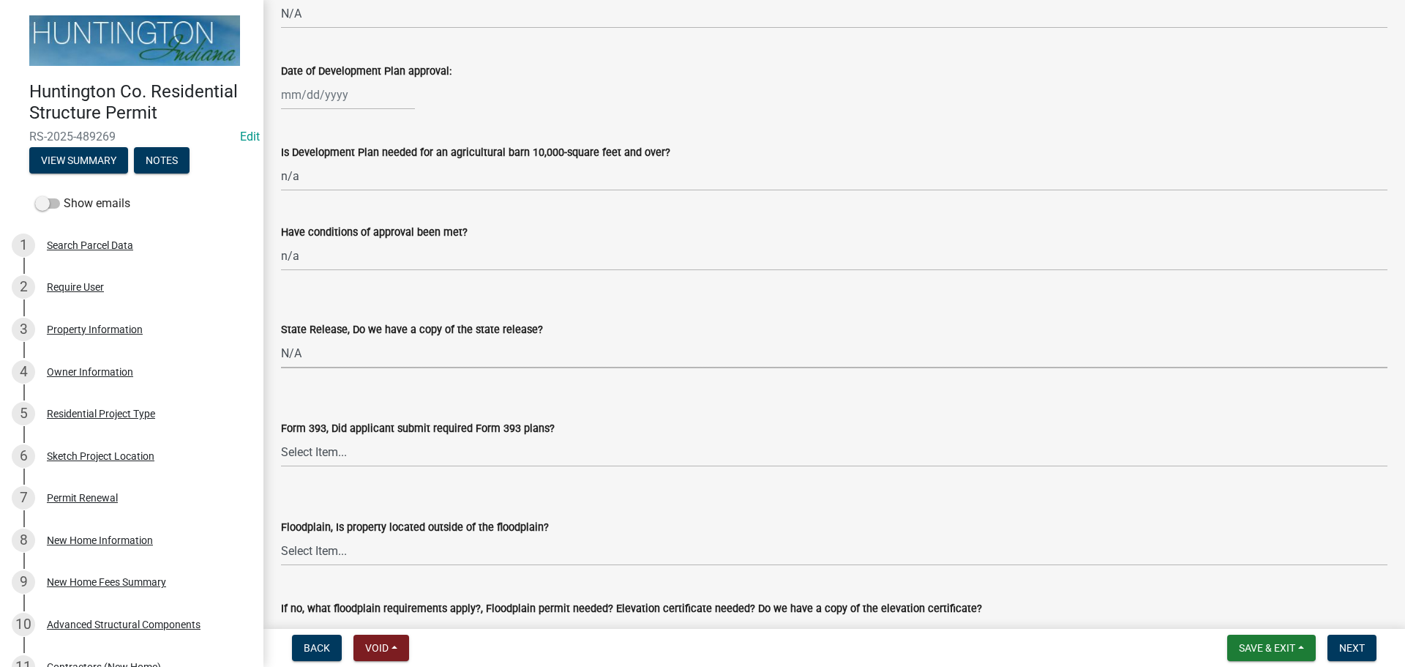
click at [281, 338] on select "Select Item... Yes No N/A" at bounding box center [834, 353] width 1107 height 30
select select "d625d8e2-c016-4fa4-b697-cc01dbb75373"
drag, startPoint x: 309, startPoint y: 447, endPoint x: 308, endPoint y: 459, distance: 11.7
click at [309, 447] on select "Select Item... Yes No N/A" at bounding box center [834, 452] width 1107 height 30
click at [281, 437] on select "Select Item... Yes No N/A" at bounding box center [834, 452] width 1107 height 30
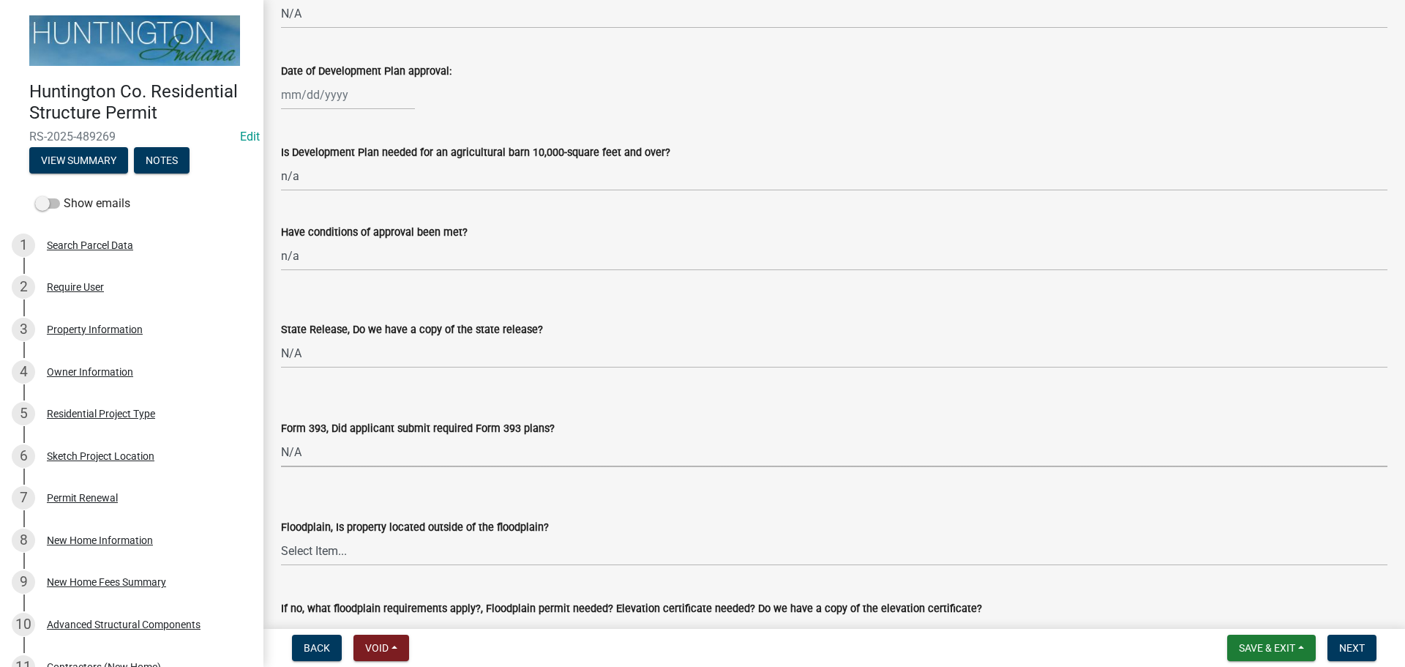
select select "220652cf-f23d-4527-9188-e71e6281c1f5"
click at [97, 165] on button "View Summary" at bounding box center [78, 160] width 99 height 26
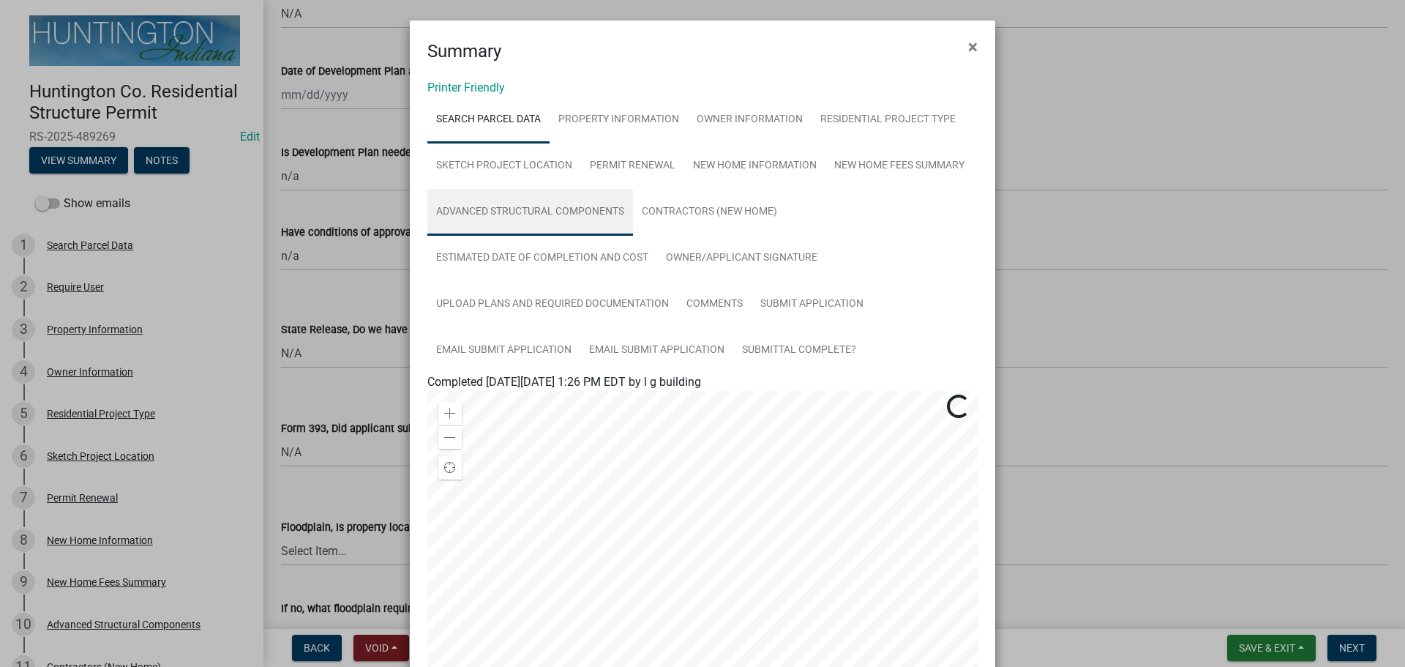
click at [517, 201] on link "Advanced Structural Components" at bounding box center [530, 212] width 206 height 47
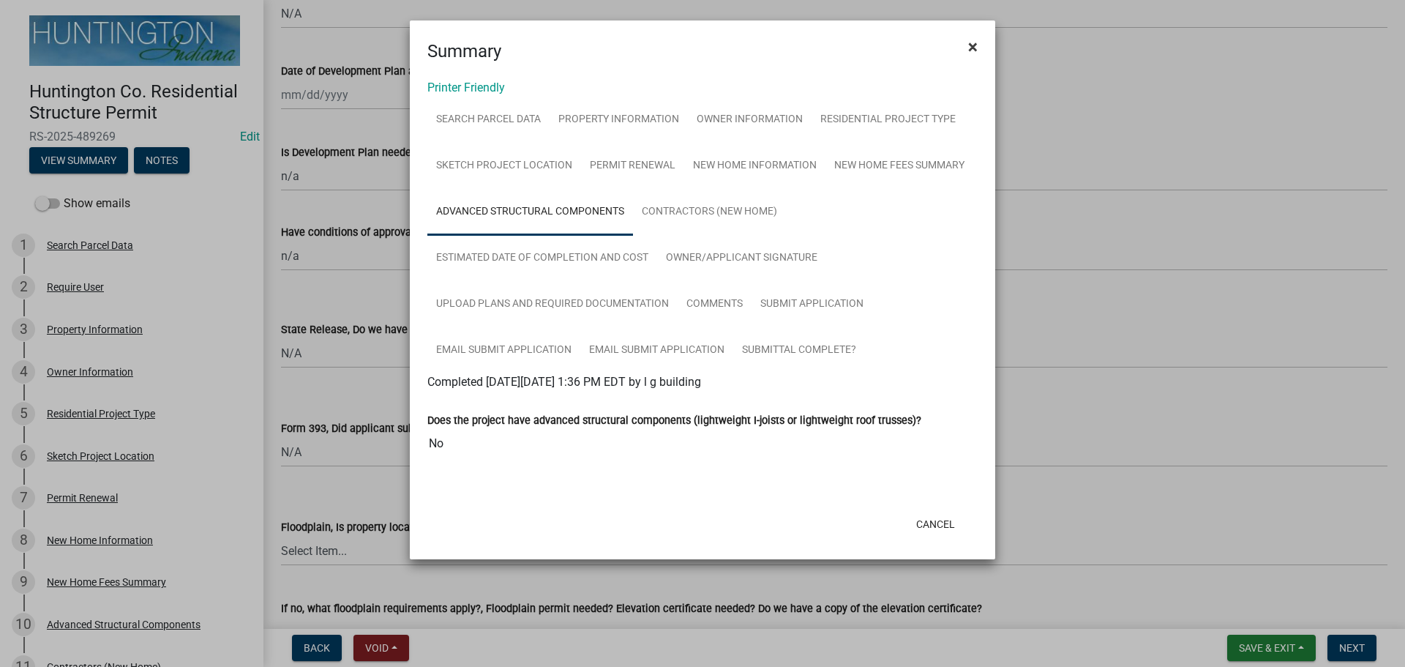
click at [977, 48] on span "×" at bounding box center [973, 47] width 10 height 20
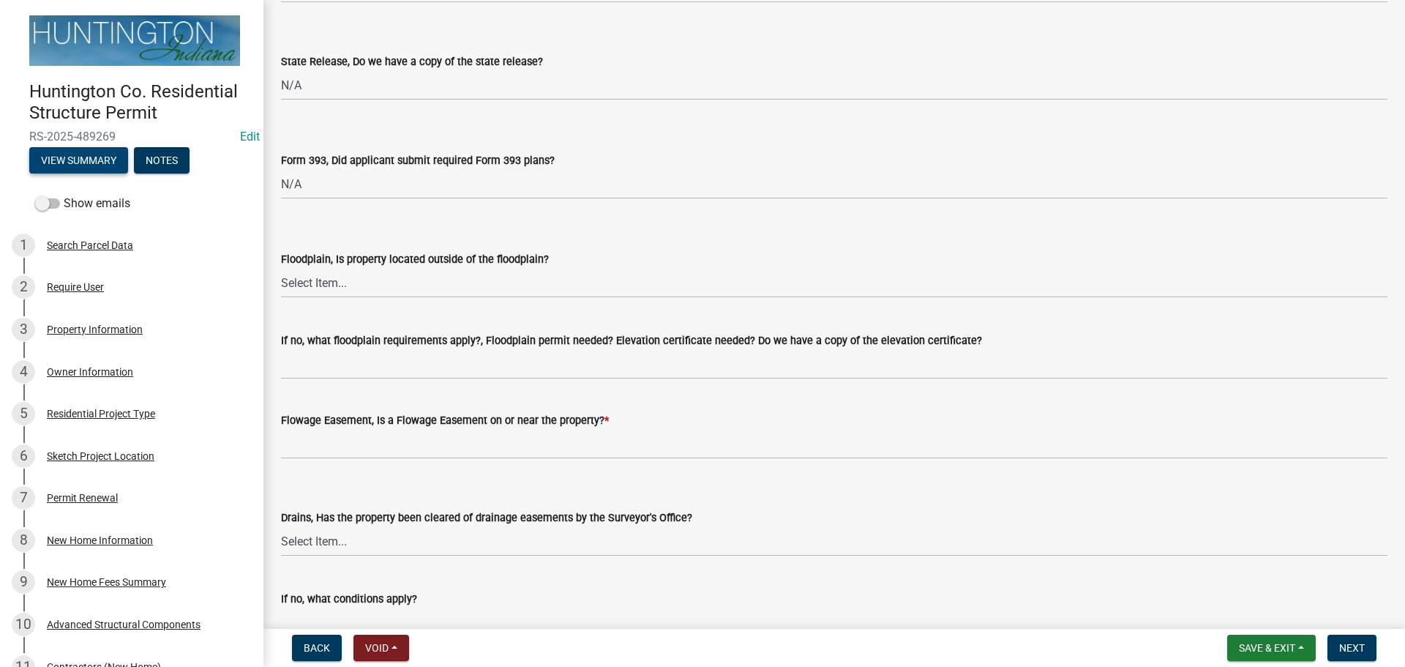
scroll to position [1464, 0]
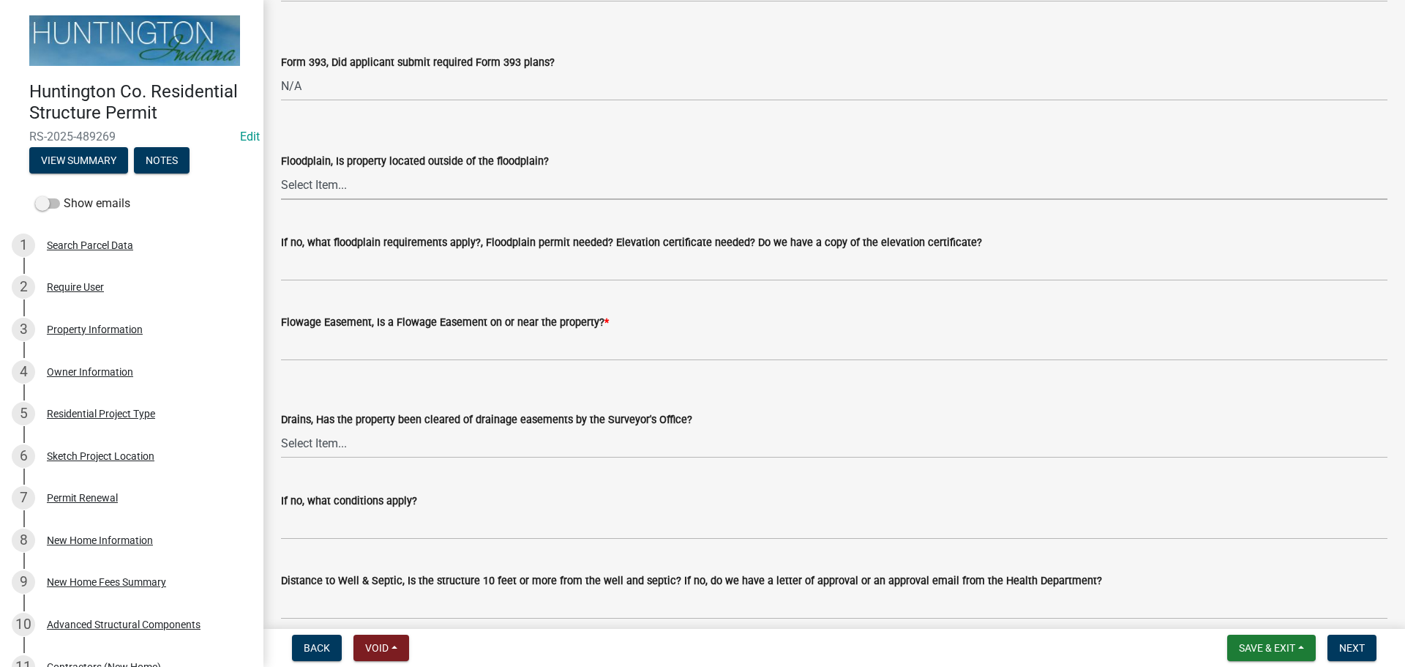
drag, startPoint x: 362, startPoint y: 176, endPoint x: 357, endPoint y: 184, distance: 8.9
click at [362, 176] on select "Select Item... Yes No" at bounding box center [834, 185] width 1107 height 30
click at [281, 170] on select "Select Item... Yes No" at bounding box center [834, 185] width 1107 height 30
select select "5ad78b45-2880-474c-97ef-2440aa75ee84"
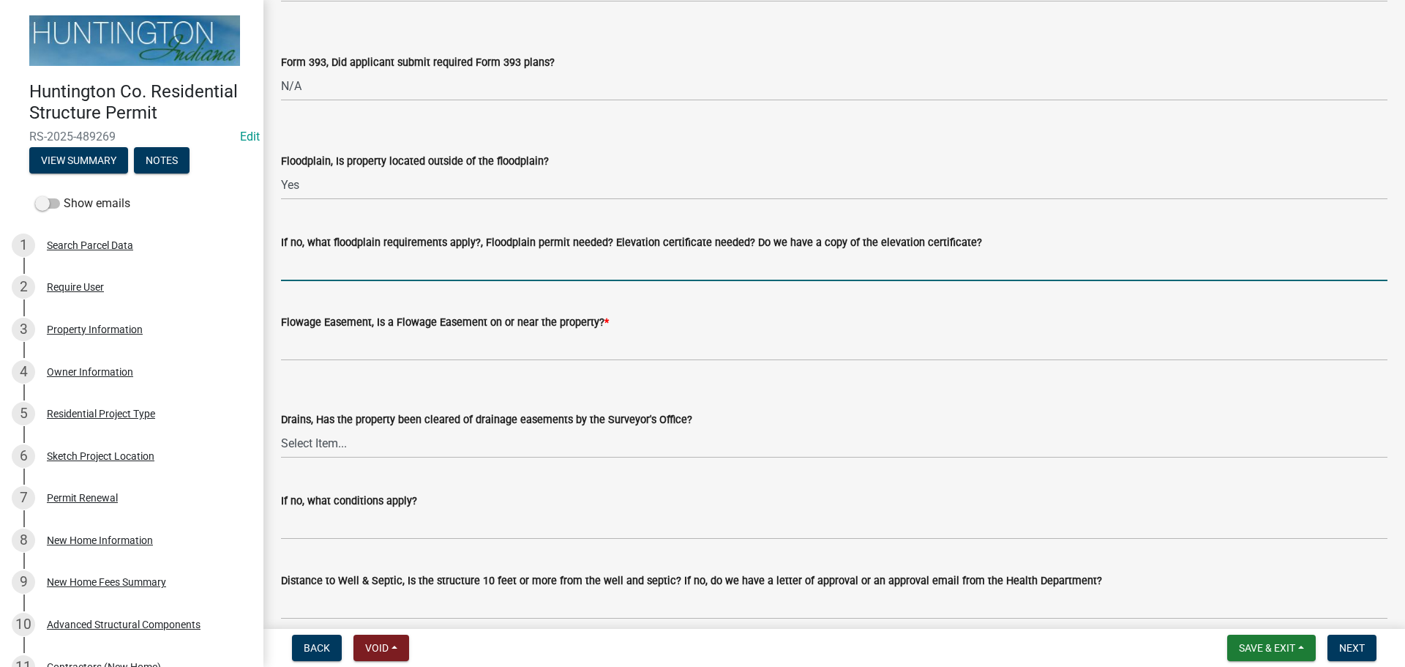
click at [345, 260] on input "If no, what floodplain requirements apply?, Floodplain permit needed? Elevation…" at bounding box center [834, 266] width 1107 height 30
type input "n/a"
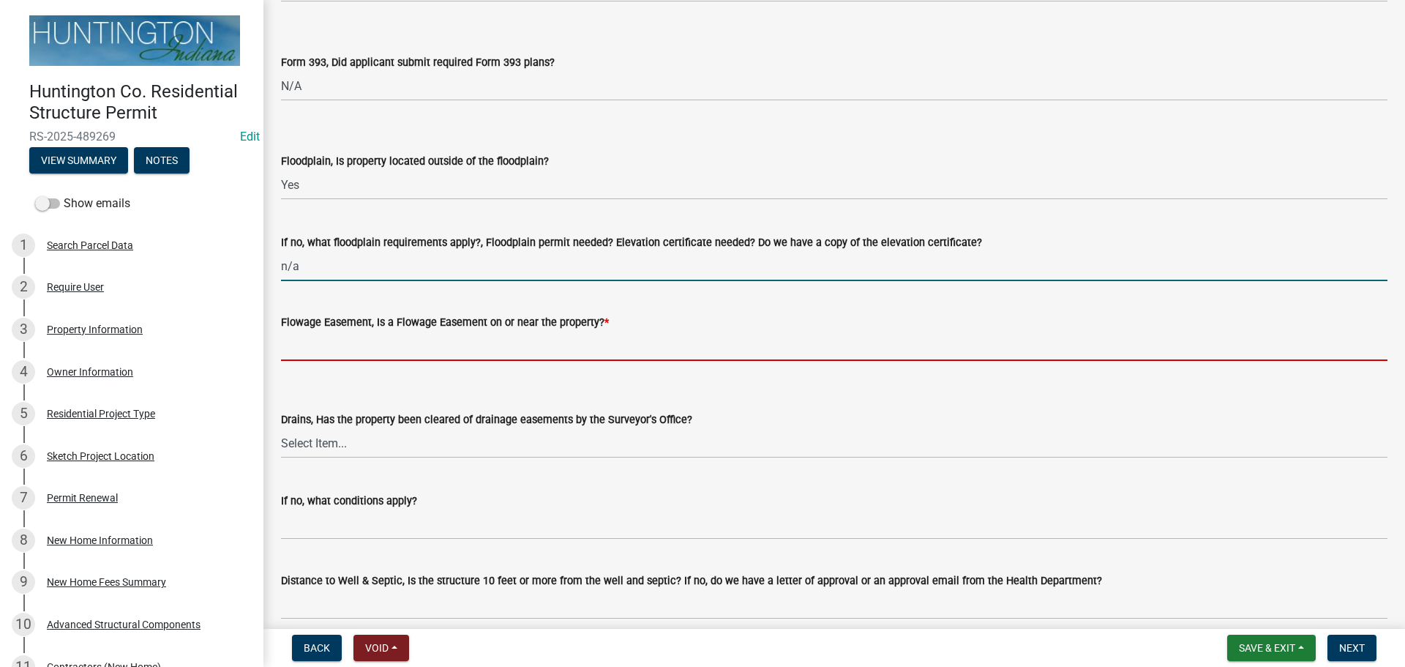
click at [339, 347] on input "Flowage Easement, Is a Flowage Easement on or near the property? *" at bounding box center [834, 346] width 1107 height 30
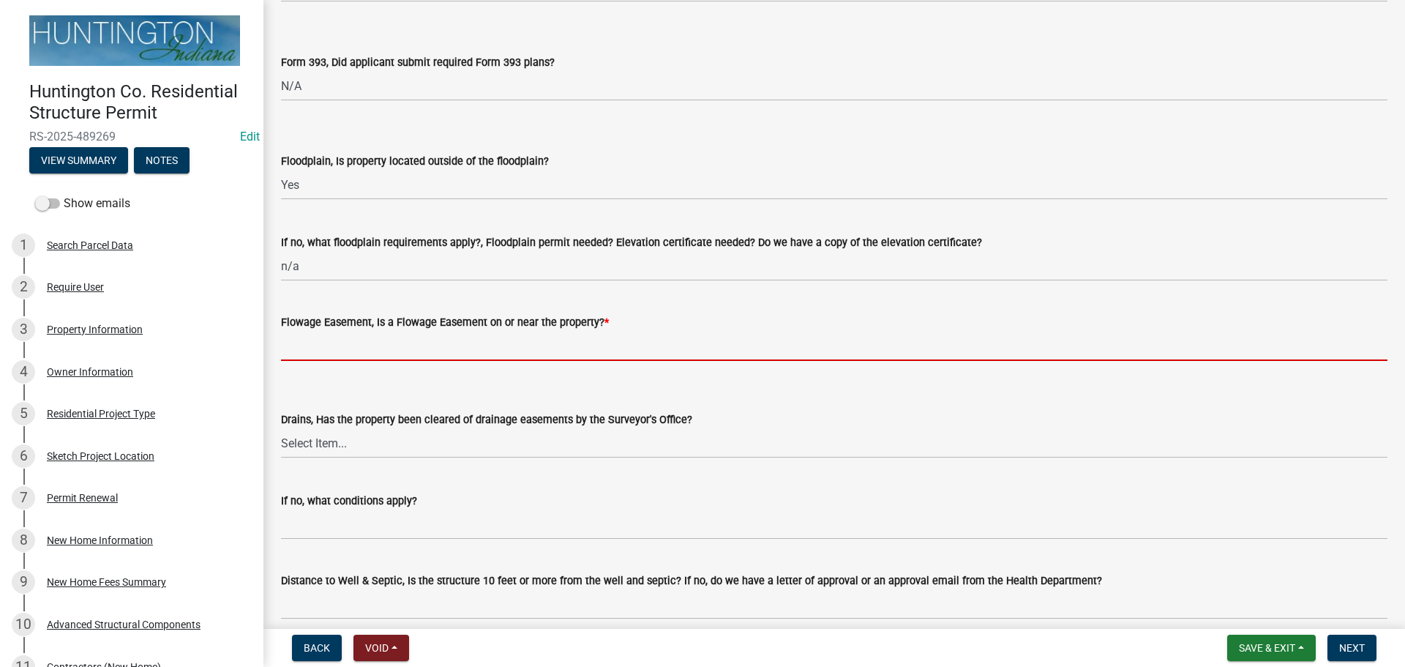
type input "no"
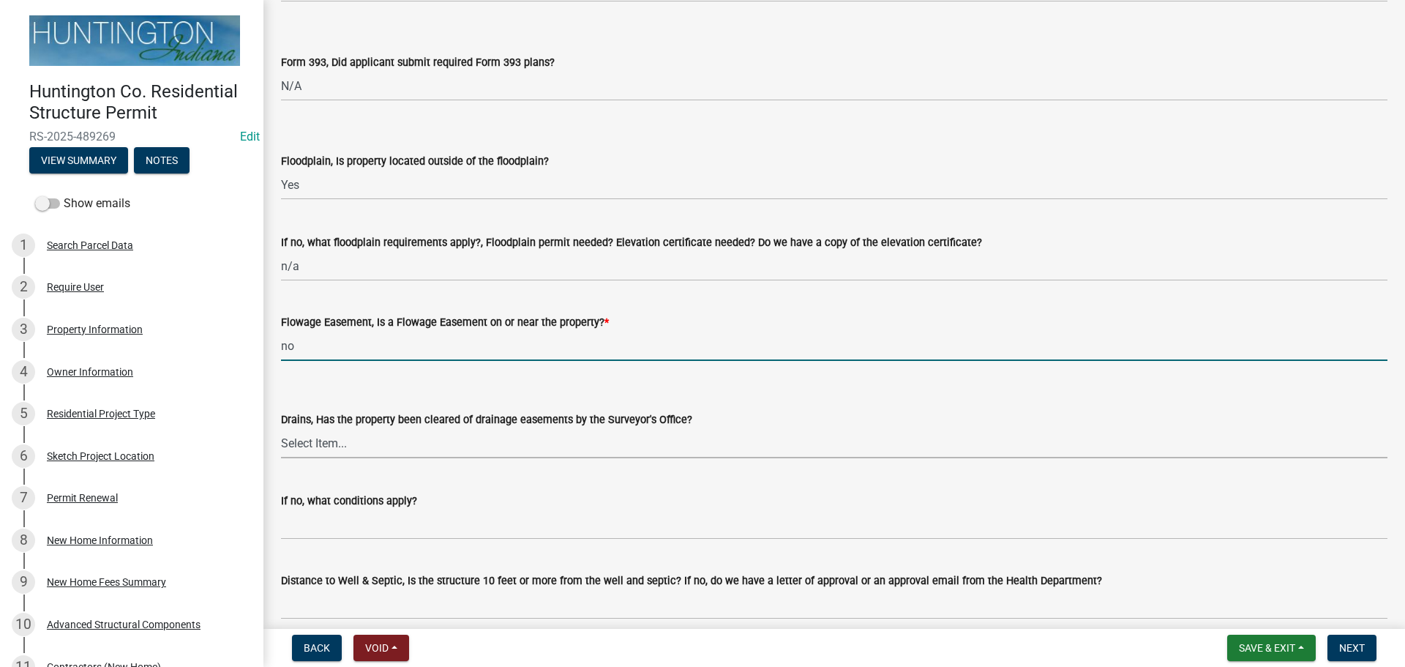
click at [325, 450] on select "Select Item... Yes No" at bounding box center [834, 443] width 1107 height 30
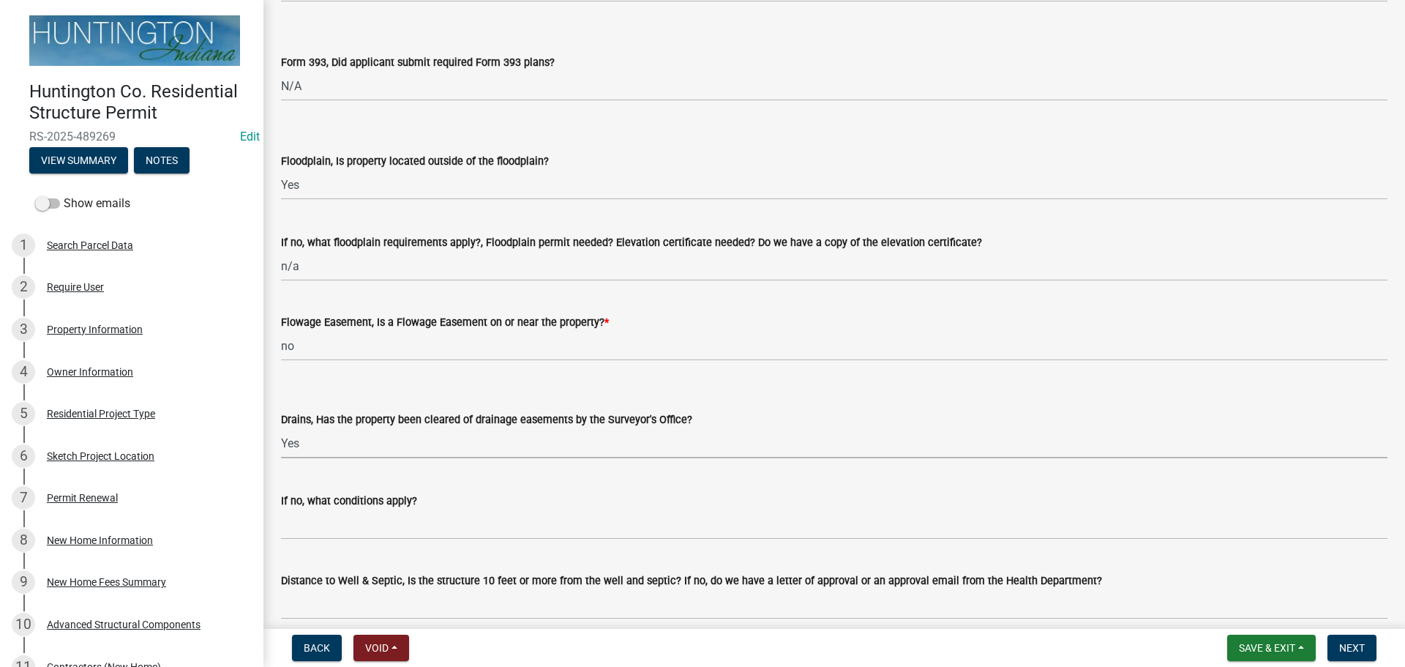
click at [281, 428] on select "Select Item... Yes No" at bounding box center [834, 443] width 1107 height 30
select select "aa299abd-59e4-4841-82bd-632f03f187ef"
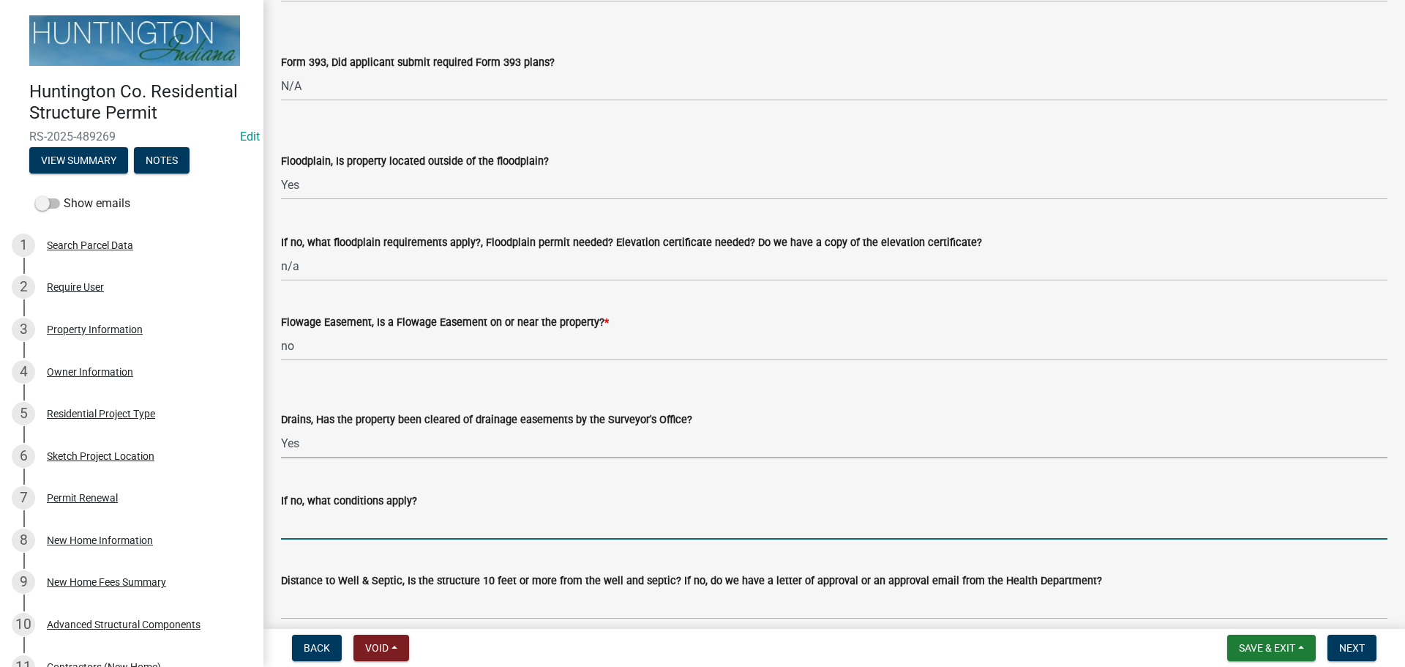
click at [315, 522] on input "If no, what conditions apply?" at bounding box center [834, 524] width 1107 height 30
type input "n/a"
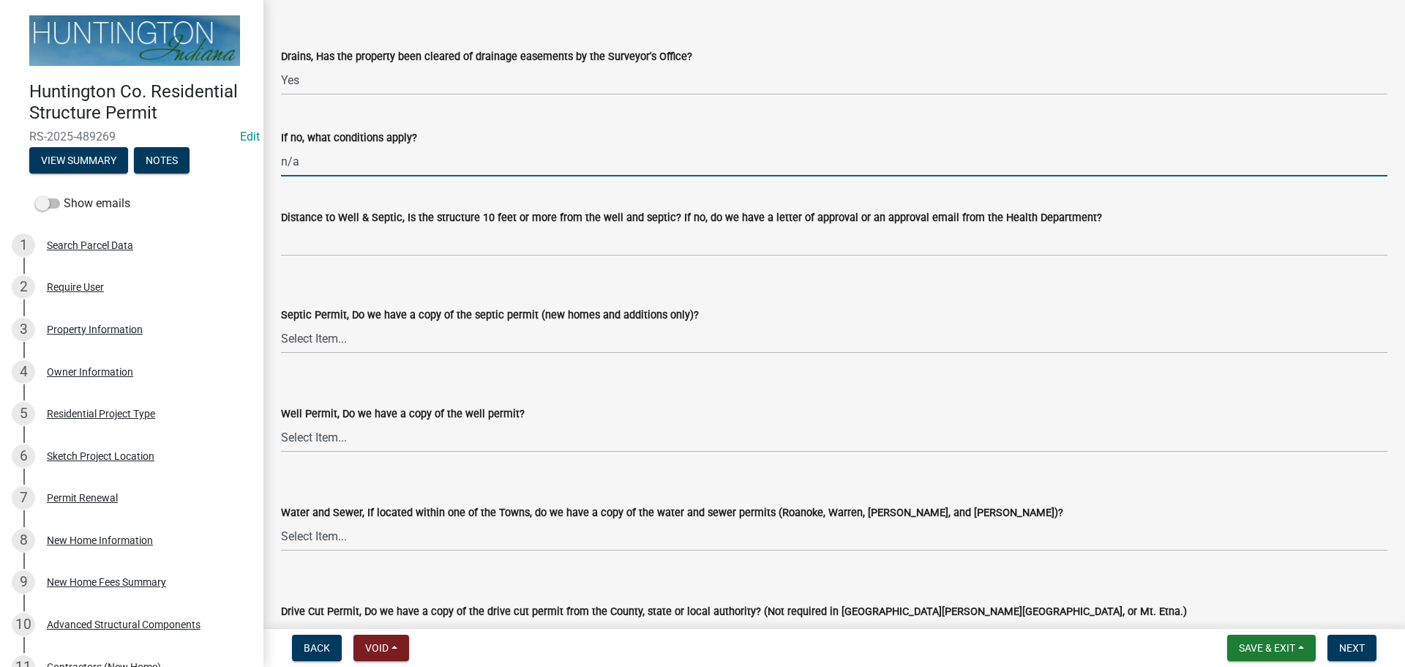
scroll to position [1830, 0]
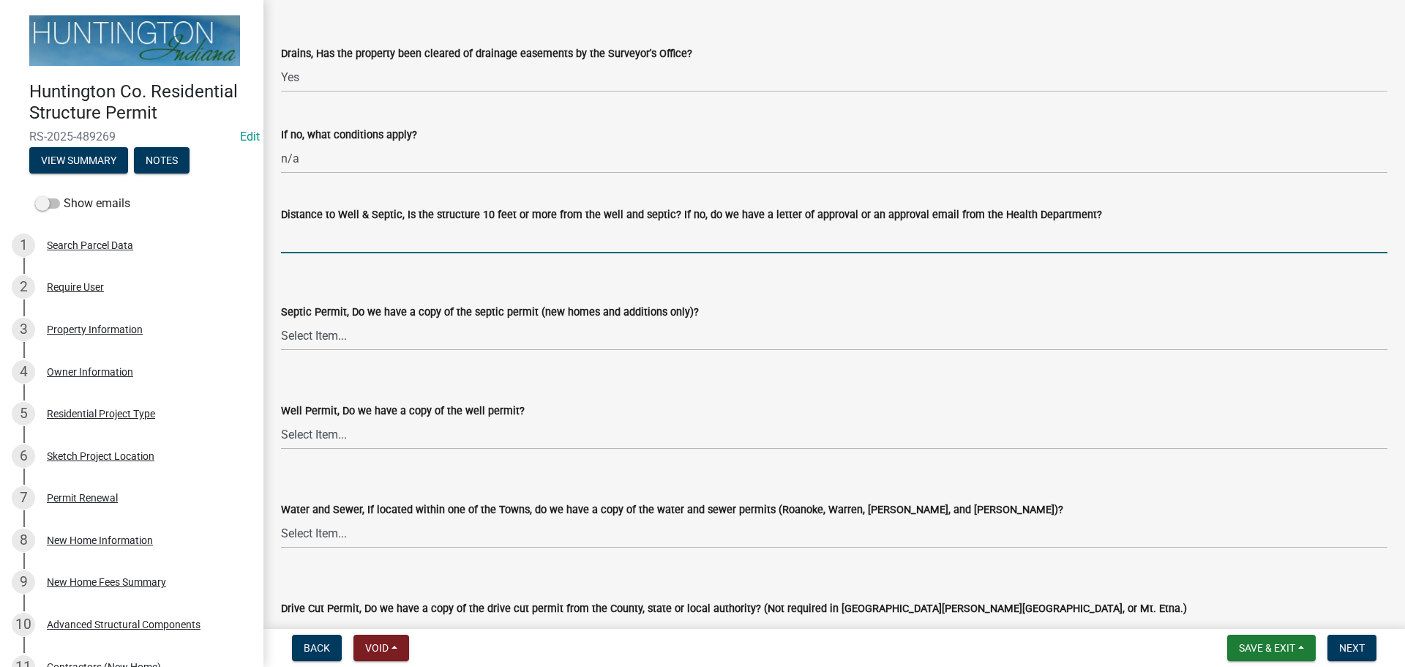
click at [384, 236] on input "Distance to Well & Septic, Is the structure 10 feet or more from the well and s…" at bounding box center [834, 238] width 1107 height 30
type input "yes per applicant"
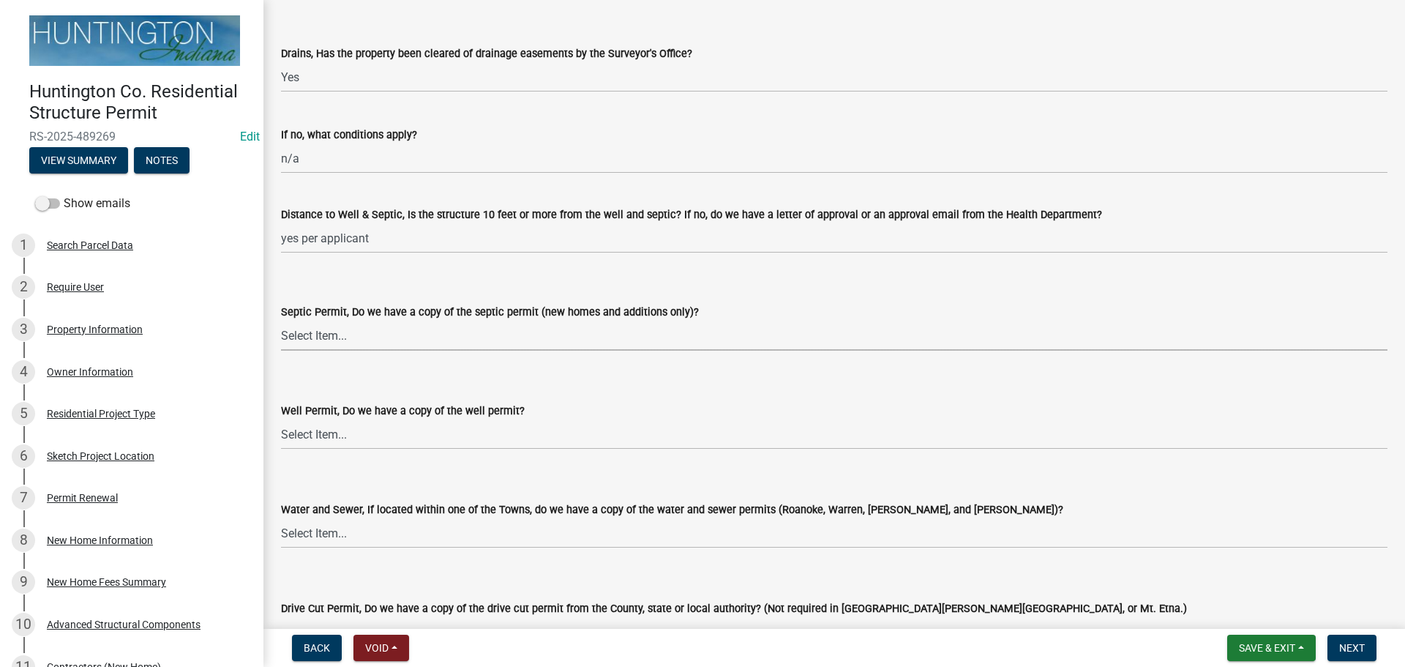
click at [350, 327] on select "Select Item... Yes No N/A" at bounding box center [834, 336] width 1107 height 30
click at [281, 321] on select "Select Item... Yes No N/A" at bounding box center [834, 336] width 1107 height 30
select select "d94ed433-63ca-4a20-9863-b3af503c3cef"
click at [311, 449] on select "Select Item... Yes No N/A" at bounding box center [834, 434] width 1107 height 30
click at [281, 419] on select "Select Item... Yes No N/A" at bounding box center [834, 434] width 1107 height 30
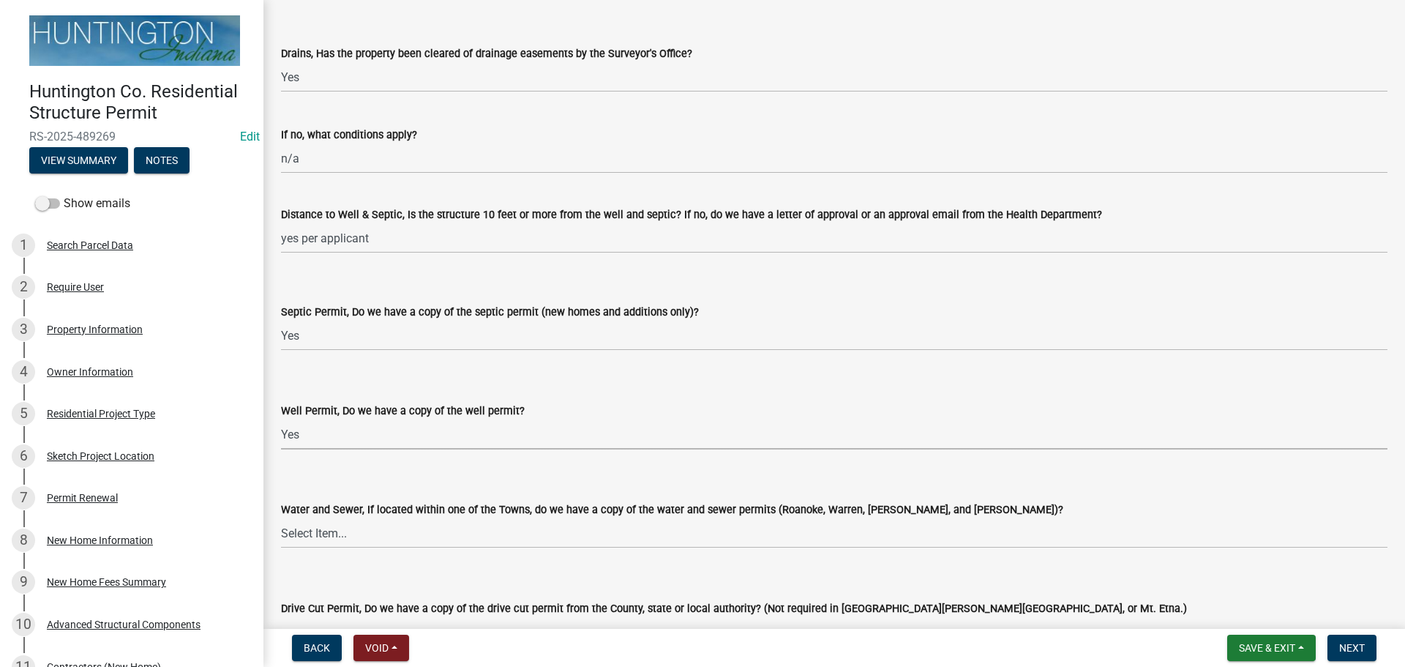
select select "48216b28-bf41-49f0-8782-cbf8ccdb2ef4"
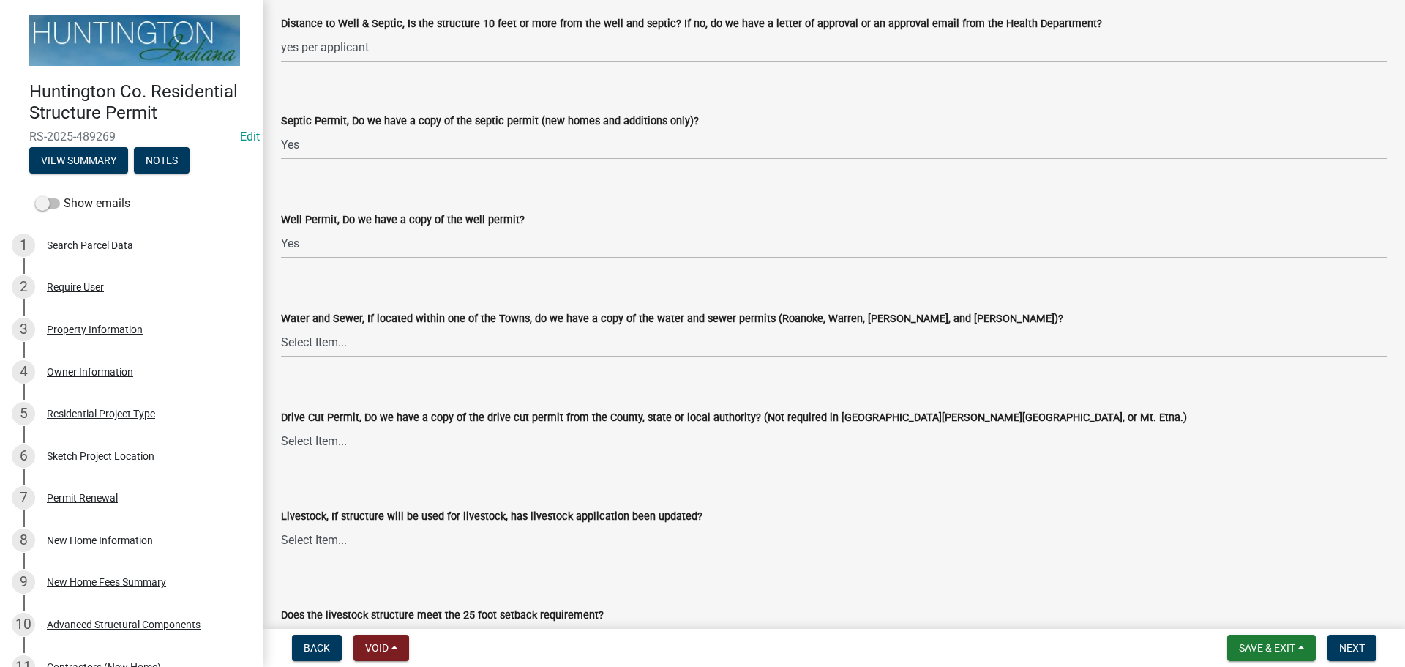
scroll to position [2049, 0]
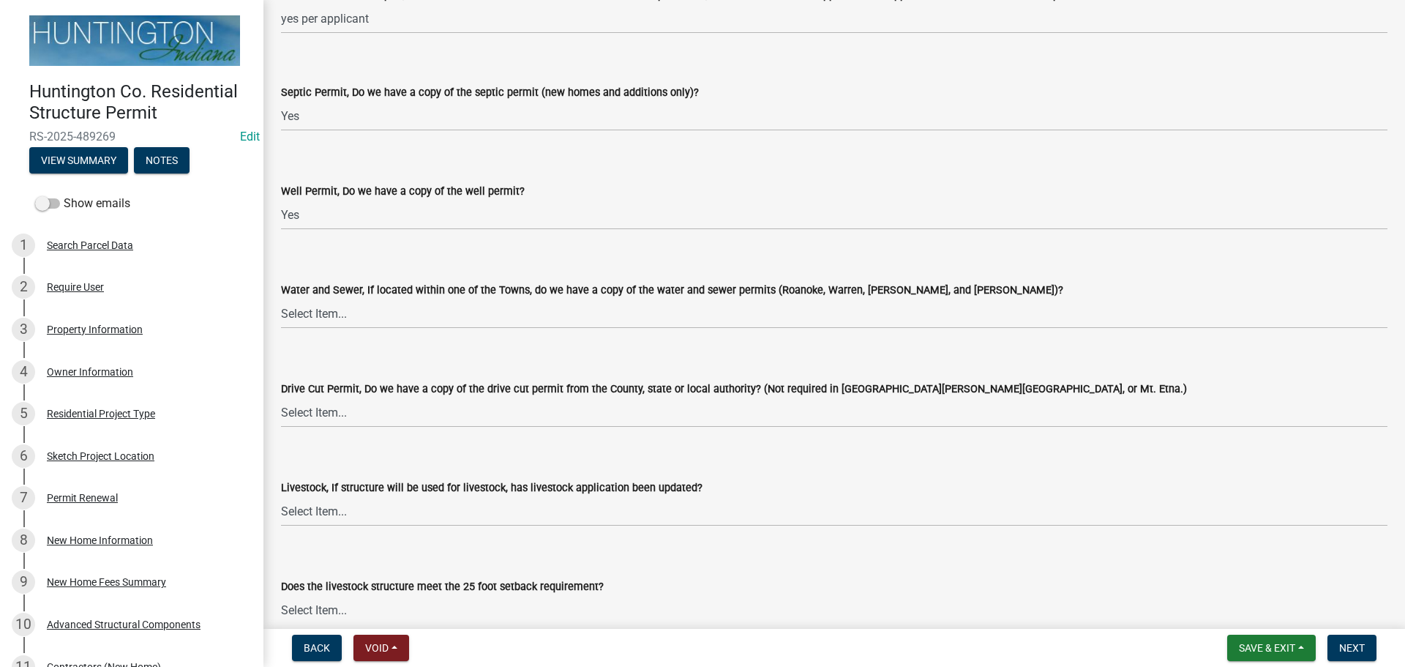
drag, startPoint x: 348, startPoint y: 293, endPoint x: 345, endPoint y: 307, distance: 14.4
click at [348, 293] on label "Water and Sewer, If located within one of the Towns, do we have a copy of the w…" at bounding box center [672, 290] width 782 height 10
click at [348, 299] on select "Select Item... Yes No N/A" at bounding box center [834, 314] width 1107 height 30
click at [344, 313] on select "Select Item... Yes No N/A" at bounding box center [834, 314] width 1107 height 30
click at [281, 299] on select "Select Item... Yes No N/A" at bounding box center [834, 314] width 1107 height 30
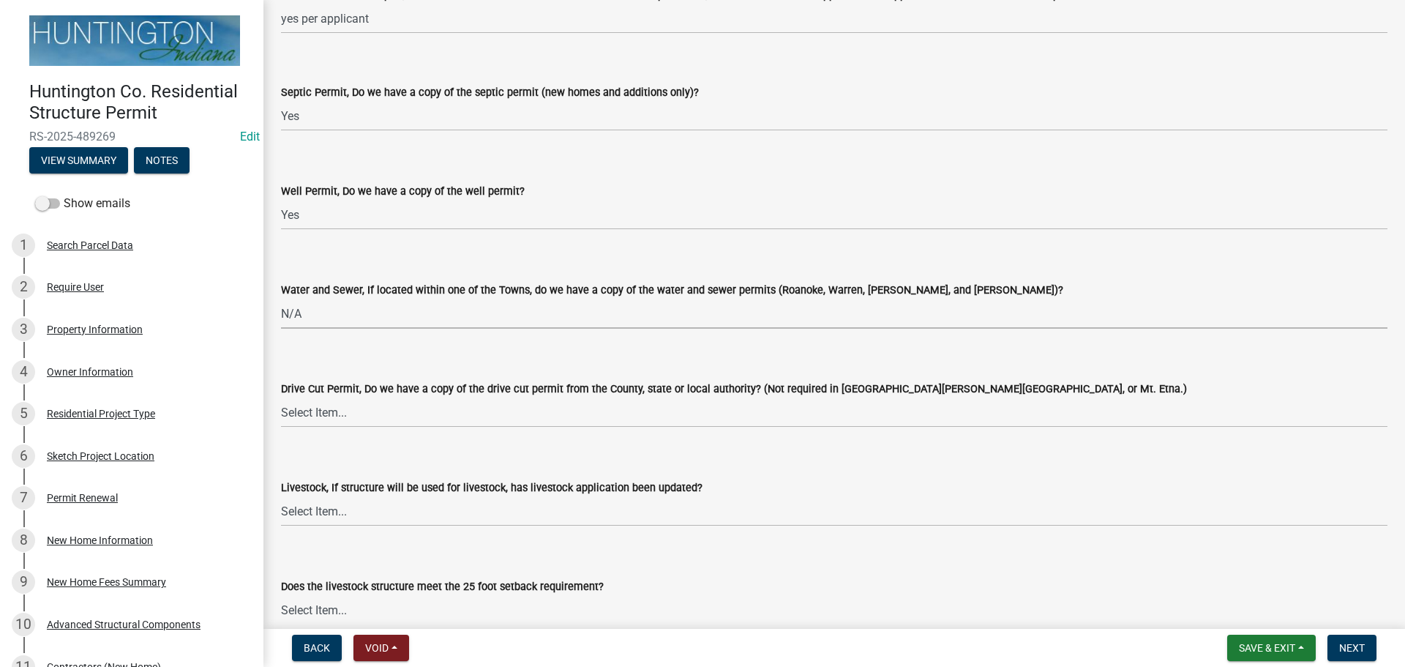
select select "d6bfa9ee-3bd9-4f2b-bea1-0bf2a35e48f8"
click at [326, 415] on select "Select Item... Yes No N/A" at bounding box center [834, 412] width 1107 height 30
click at [281, 397] on select "Select Item... Yes No N/A" at bounding box center [834, 412] width 1107 height 30
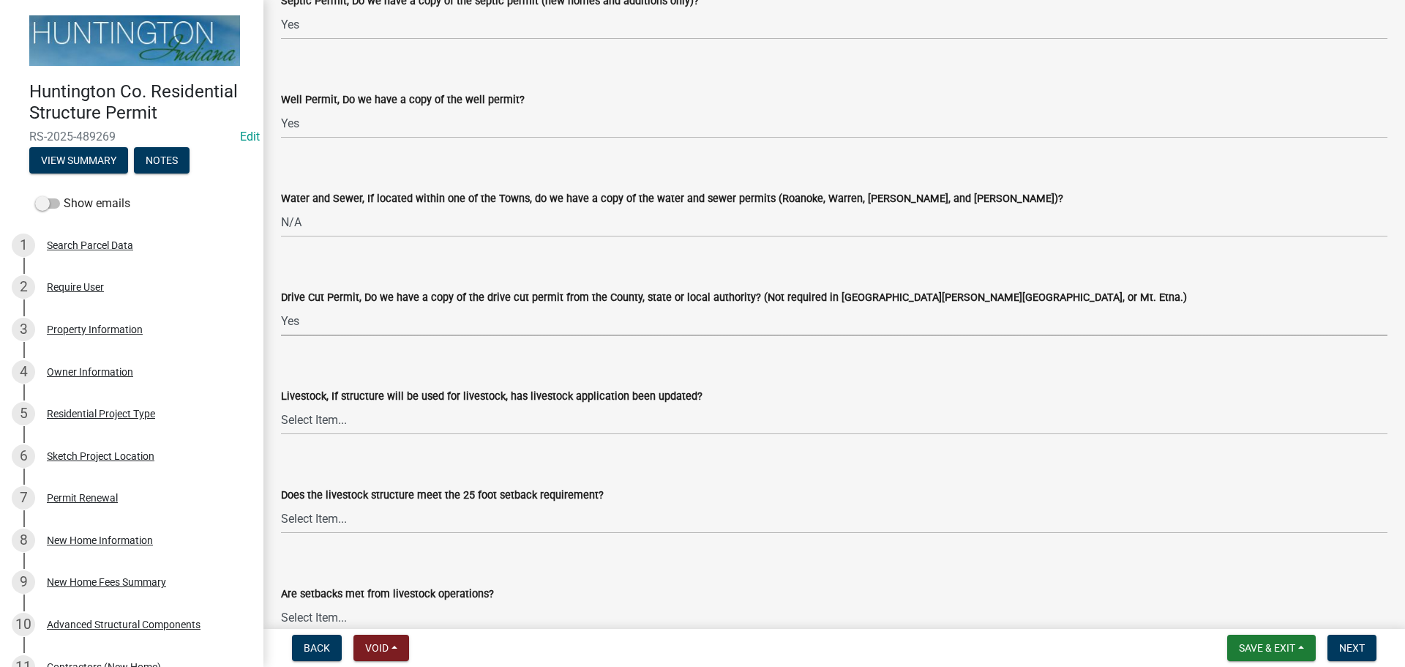
scroll to position [2269, 0]
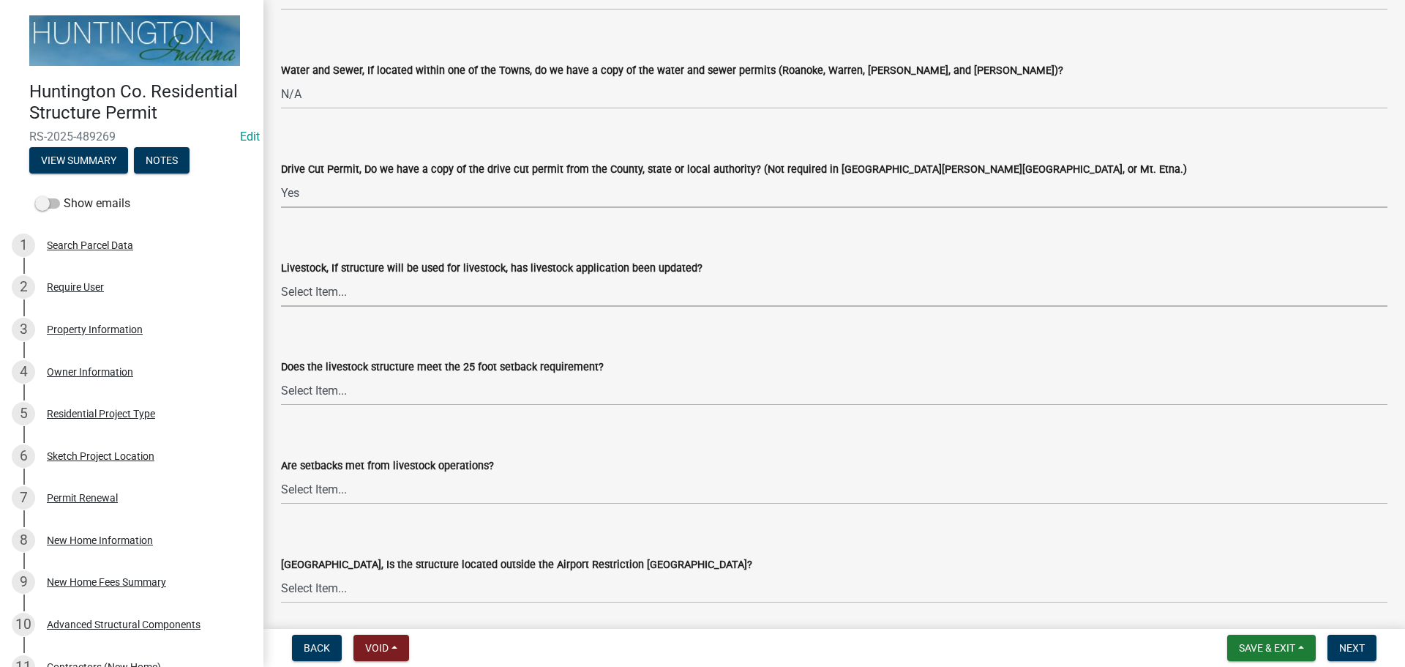
click at [312, 280] on select "Select Item... Yes No N/A" at bounding box center [834, 292] width 1107 height 30
click at [313, 179] on select "Select Item... Yes No N/A" at bounding box center [834, 193] width 1107 height 30
click at [281, 178] on select "Select Item... Yes No N/A" at bounding box center [834, 193] width 1107 height 30
select select "e1967740-c41b-4de5-b294-b9bc371f9c7c"
click at [306, 298] on select "Select Item... Yes No N/A" at bounding box center [834, 292] width 1107 height 30
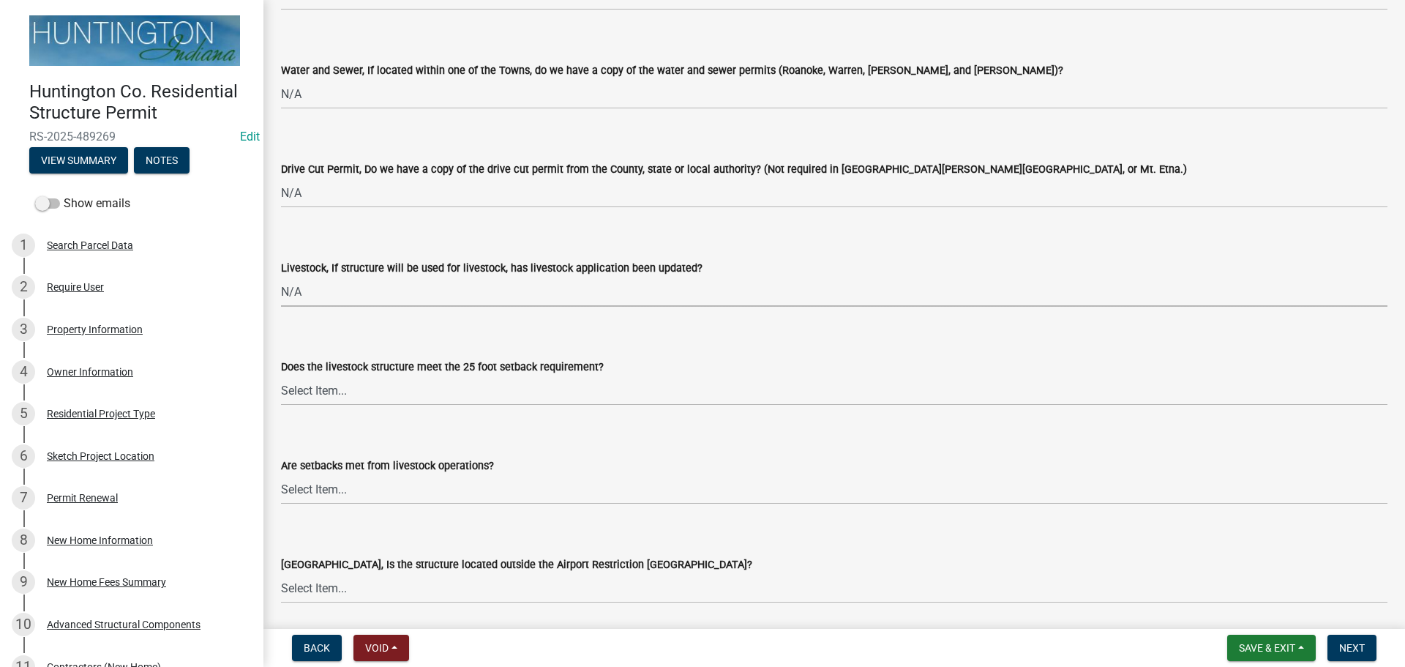
click at [281, 277] on select "Select Item... Yes No N/A" at bounding box center [834, 292] width 1107 height 30
select select "4095ee07-1040-41d6-85c6-c6be8bf6c85e"
click at [293, 397] on select "Select Item... Yes No N/A" at bounding box center [834, 390] width 1107 height 30
click at [281, 375] on select "Select Item... Yes No N/A" at bounding box center [834, 390] width 1107 height 30
select select "87343147-211b-4763-93bb-8b2ee6155afc"
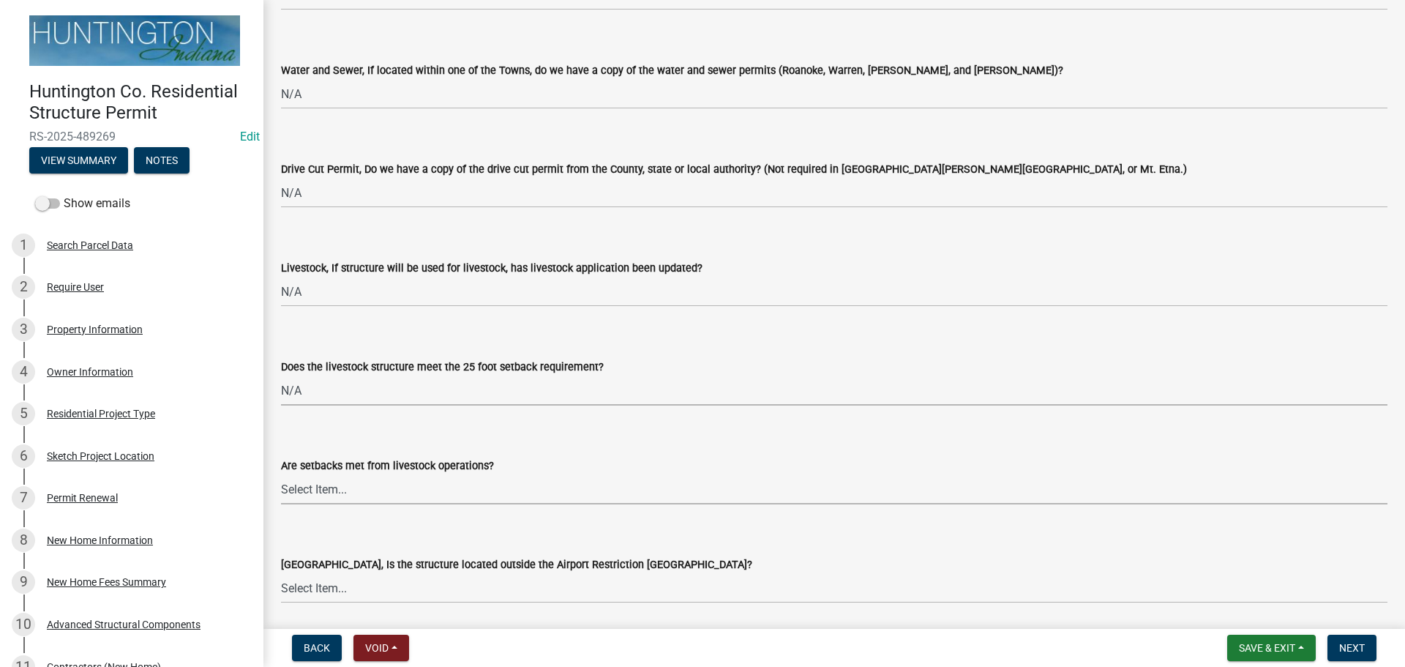
drag, startPoint x: 286, startPoint y: 486, endPoint x: 287, endPoint y: 497, distance: 11.0
click at [286, 486] on select "Select Item... Yes No" at bounding box center [834, 489] width 1107 height 30
click at [281, 474] on select "Select Item... Yes No" at bounding box center [834, 489] width 1107 height 30
select select "a533f136-47b9-4377-857f-add42c7a7ee1"
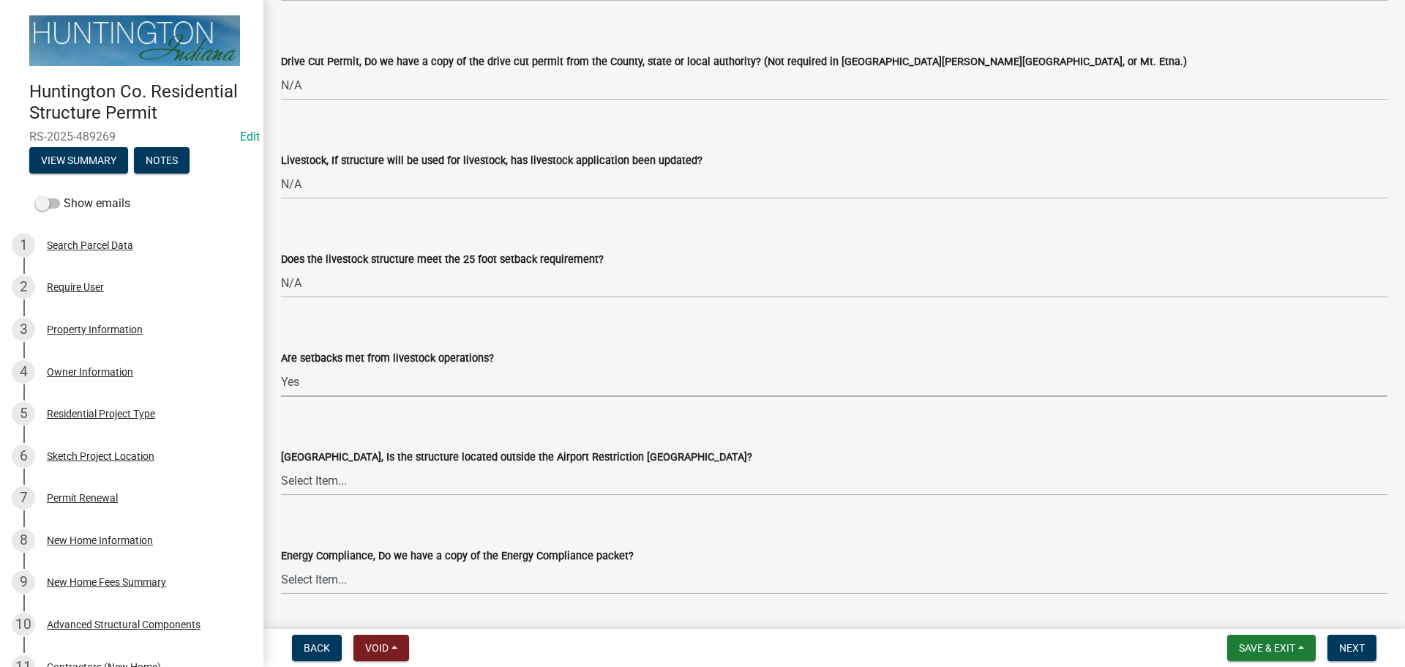
scroll to position [2635, 0]
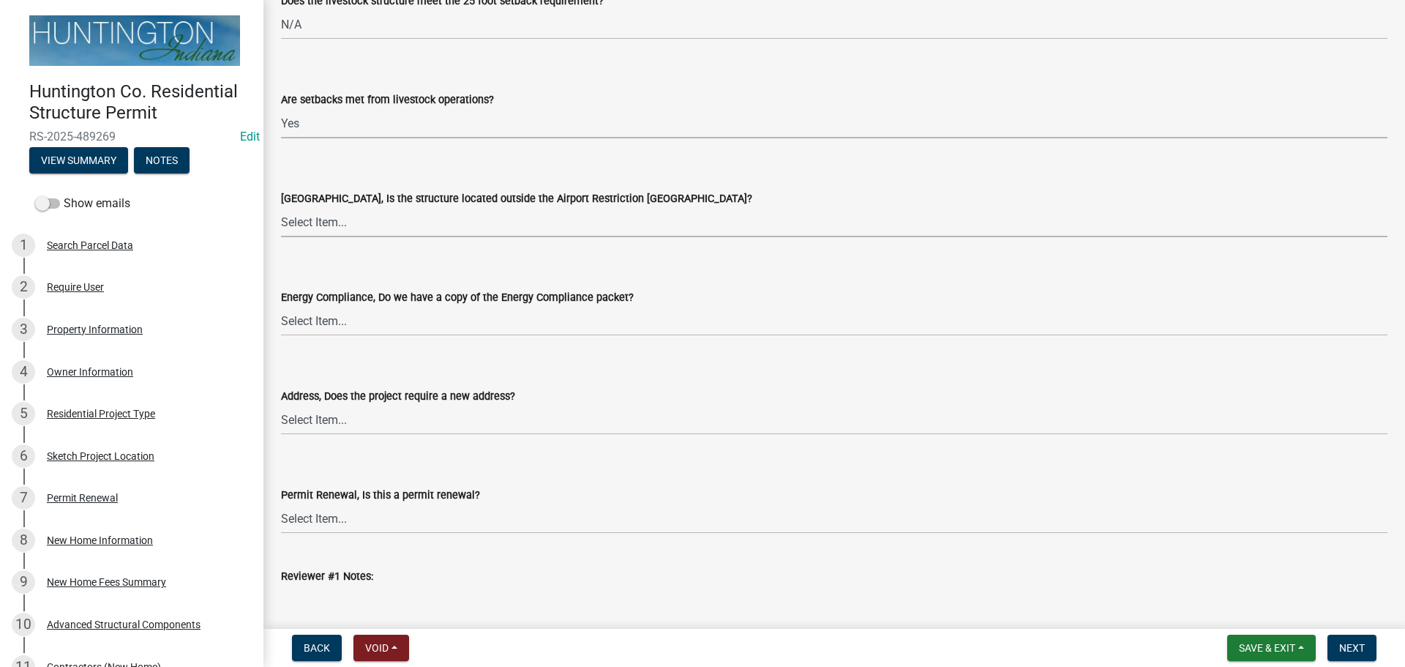
click at [340, 214] on select "Select Item... Yes No" at bounding box center [834, 222] width 1107 height 30
click at [281, 207] on select "Select Item... Yes No" at bounding box center [834, 222] width 1107 height 30
click at [330, 279] on form "Energy Compliance, Do we have a copy of the Energy Compliance packet? Select It…" at bounding box center [834, 303] width 1107 height 65
click at [313, 220] on select "Select Item... Yes No" at bounding box center [834, 222] width 1107 height 30
click at [281, 207] on select "Select Item... Yes No" at bounding box center [834, 222] width 1107 height 30
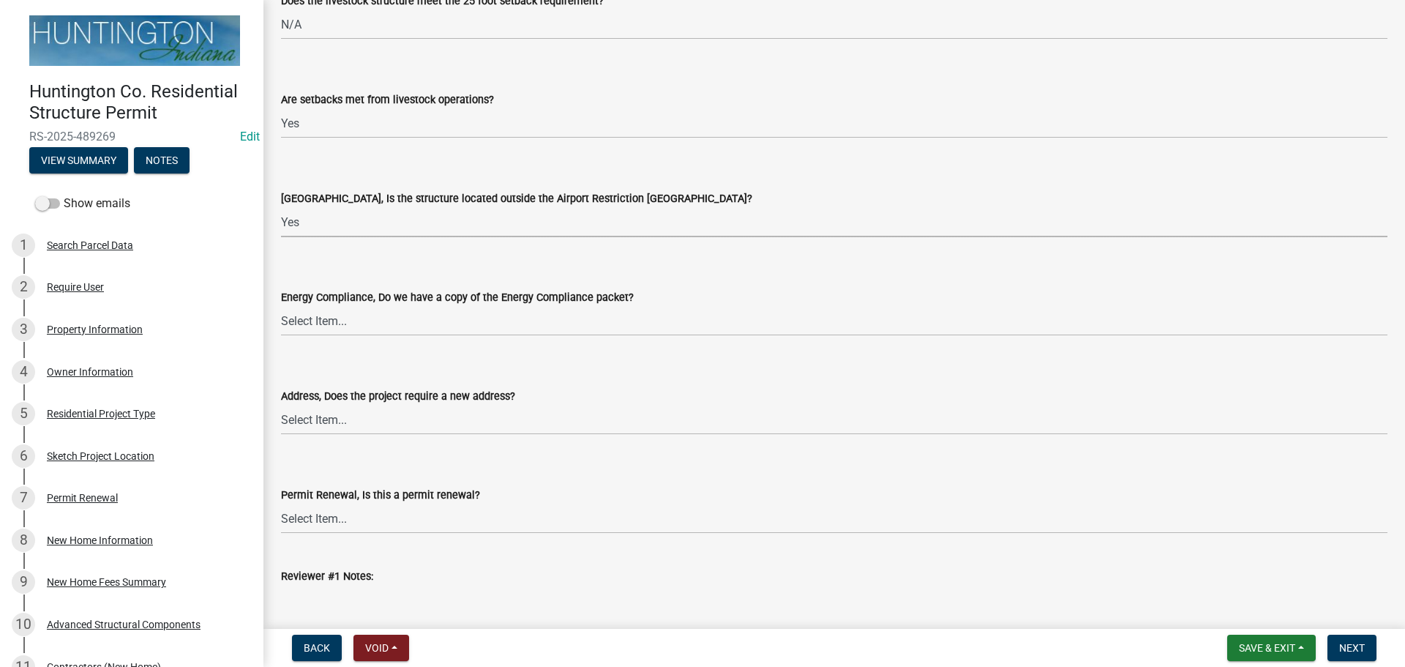
select select "3c66432b-8bb8-4124-90df-d6035d4b372c"
drag, startPoint x: 307, startPoint y: 320, endPoint x: 310, endPoint y: 329, distance: 9.8
click at [307, 320] on select "Select Item... Yes No N/A" at bounding box center [834, 321] width 1107 height 30
click at [281, 306] on select "Select Item... Yes No N/A" at bounding box center [834, 321] width 1107 height 30
select select "87ff1e7d-2299-4b95-8987-75dfcfb00e9e"
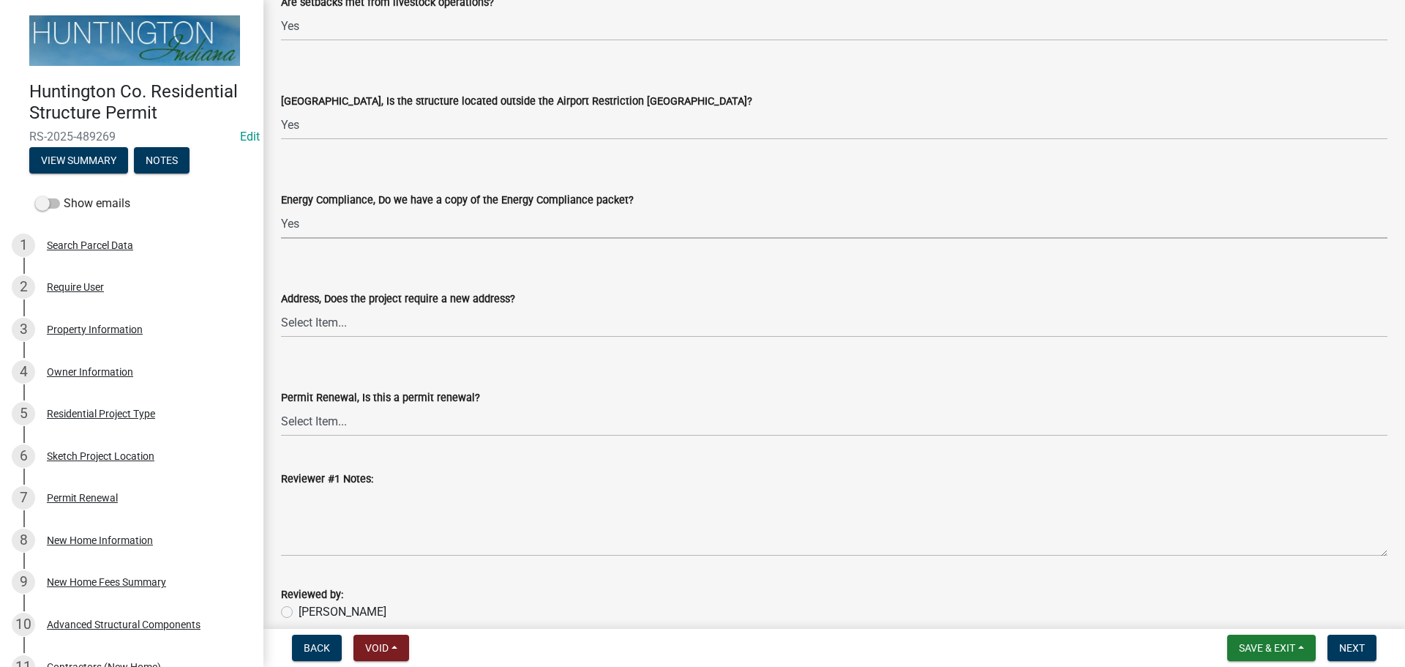
scroll to position [2835, 0]
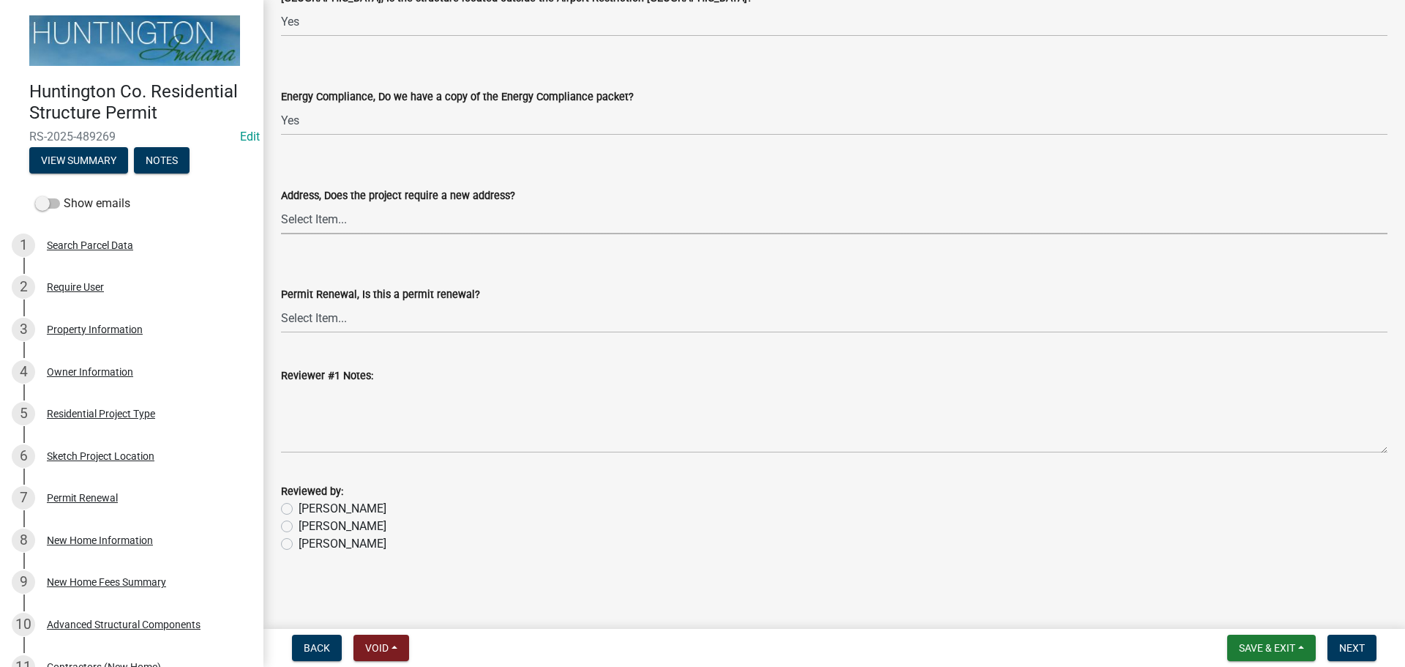
click at [307, 233] on select "Select Item... Yes No" at bounding box center [834, 219] width 1107 height 30
click at [281, 204] on select "Select Item... Yes No" at bounding box center [834, 219] width 1107 height 30
click at [317, 221] on select "Select Item... Yes No" at bounding box center [834, 219] width 1107 height 30
click at [281, 204] on select "Select Item... Yes No" at bounding box center [834, 219] width 1107 height 30
select select "6202ed5d-8cd2-4906-8754-54fbac1bc54a"
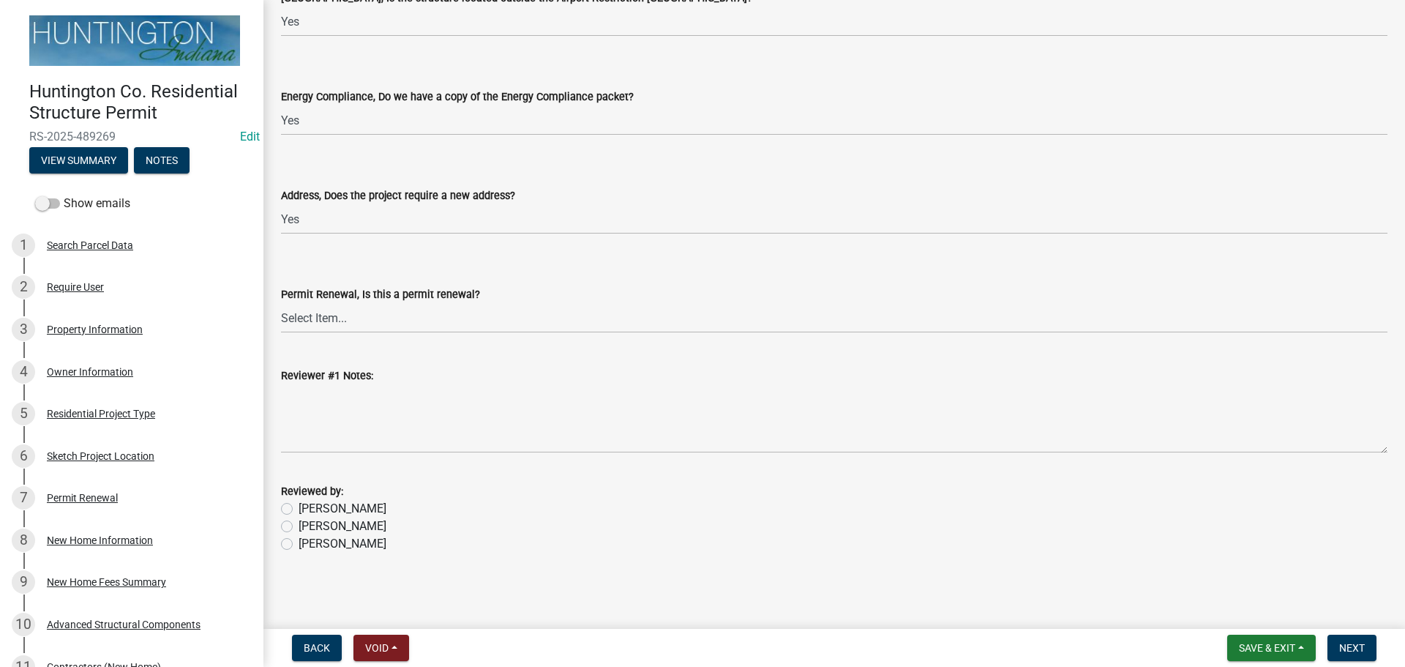
click at [299, 527] on label "Jessica" at bounding box center [343, 526] width 88 height 18
click at [299, 527] on input "Jessica" at bounding box center [304, 522] width 10 height 10
radio input "true"
click at [1365, 645] on span "Next" at bounding box center [1352, 648] width 26 height 12
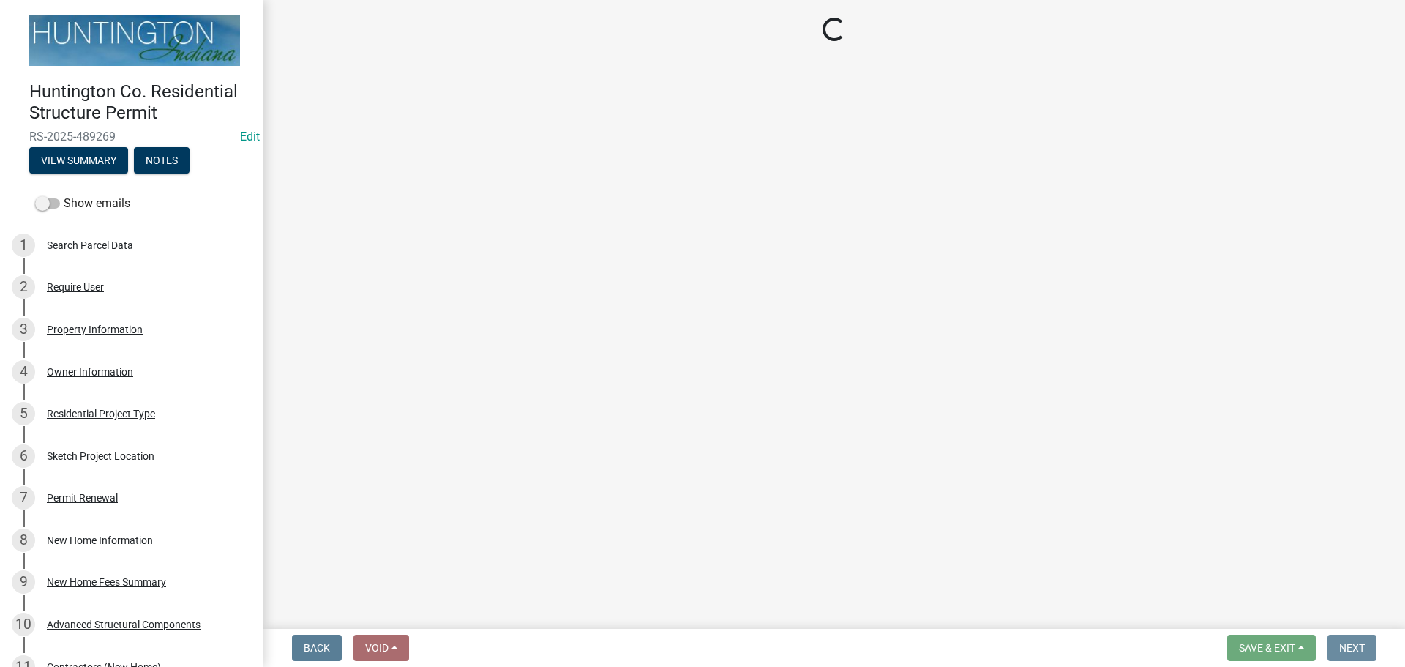
scroll to position [0, 0]
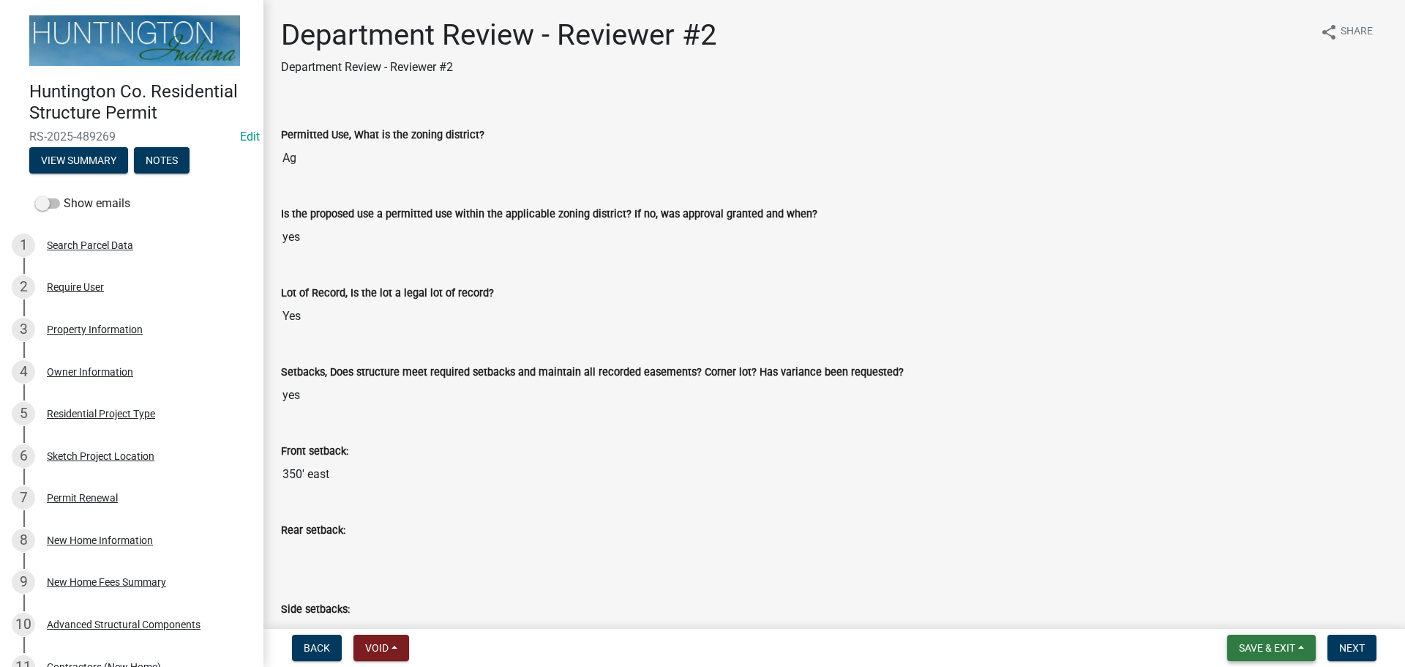
click at [1285, 648] on span "Save & Exit" at bounding box center [1267, 648] width 56 height 12
click at [1255, 603] on button "Save & Exit" at bounding box center [1257, 609] width 117 height 35
